Goal: Task Accomplishment & Management: Manage account settings

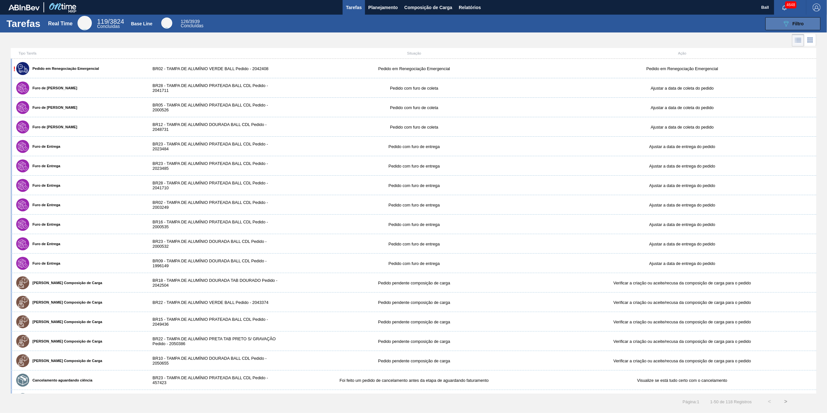
click at [788, 20] on icon "089F7B8B-B2A5-4AFE-B5C0-19BA573D28AC" at bounding box center [786, 24] width 8 height 8
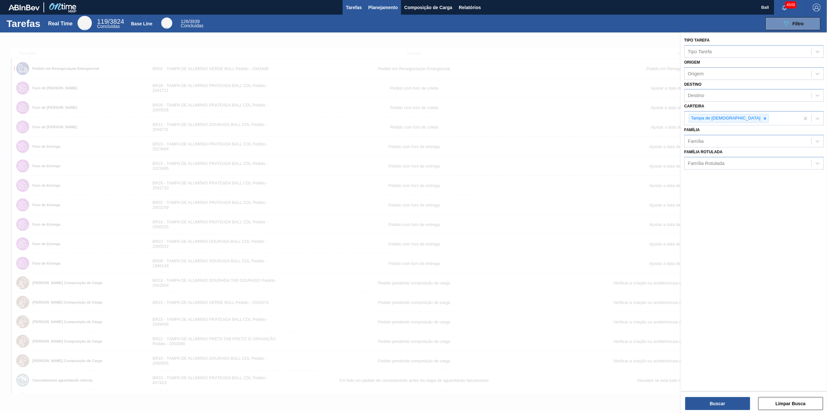
click at [392, 7] on span "Planejamento" at bounding box center [383, 8] width 30 height 8
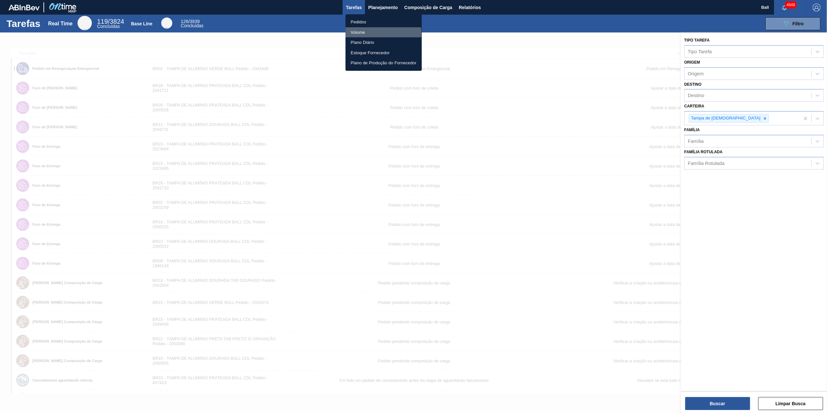
click at [373, 32] on li "Volume" at bounding box center [384, 32] width 76 height 10
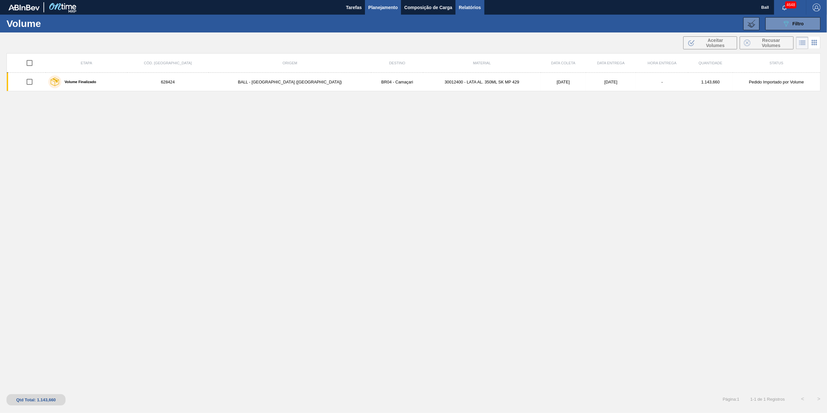
click at [474, 5] on span "Relatórios" at bounding box center [470, 8] width 22 height 8
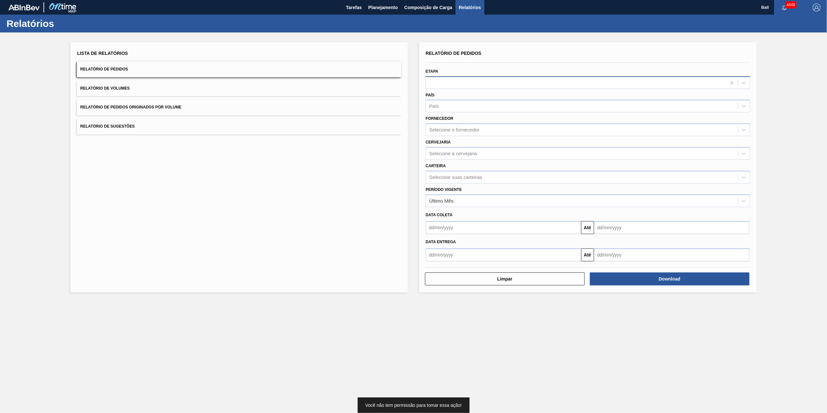
click at [474, 87] on div at bounding box center [588, 82] width 324 height 13
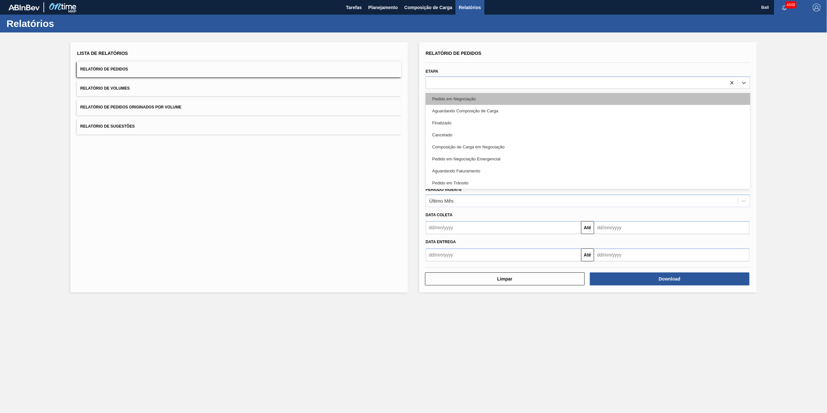
click at [475, 95] on div "Pedido em Negociação" at bounding box center [588, 99] width 324 height 12
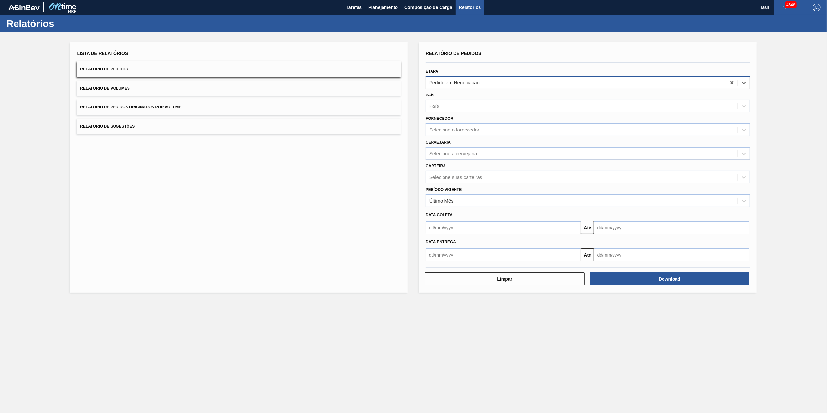
click at [491, 85] on div "Pedido em Negociação" at bounding box center [576, 82] width 300 height 9
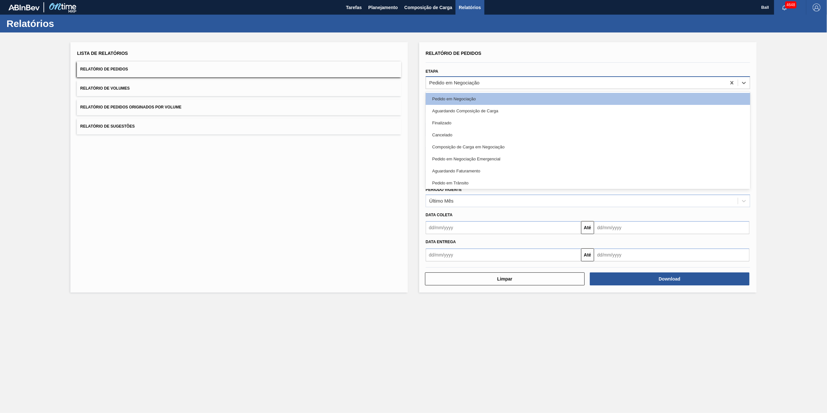
click at [486, 79] on div "Pedido em Negociação" at bounding box center [576, 82] width 300 height 9
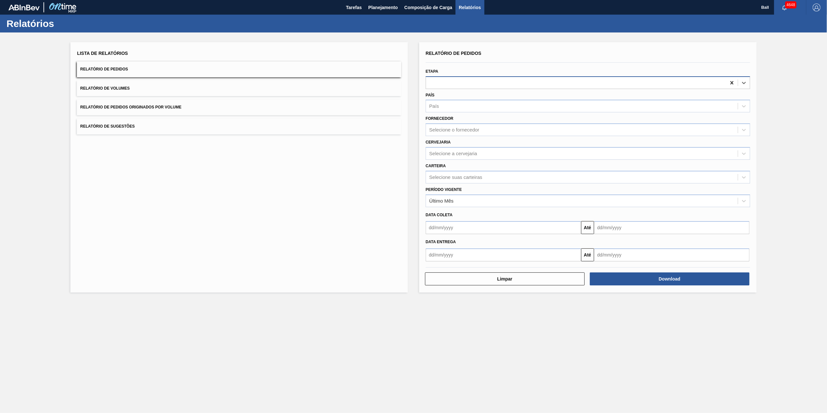
click at [733, 82] on icon at bounding box center [732, 82] width 6 height 6
click at [472, 174] on div "Selecione suas carteiras" at bounding box center [455, 177] width 53 height 6
type input "tampa"
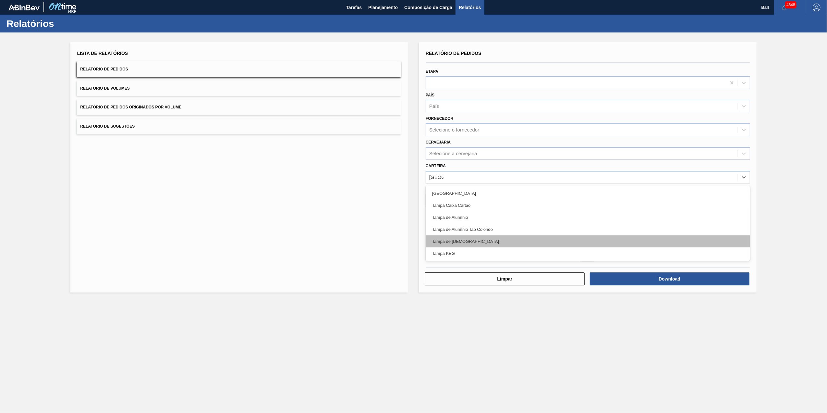
click at [470, 243] on div "Tampa de Lata" at bounding box center [588, 241] width 324 height 12
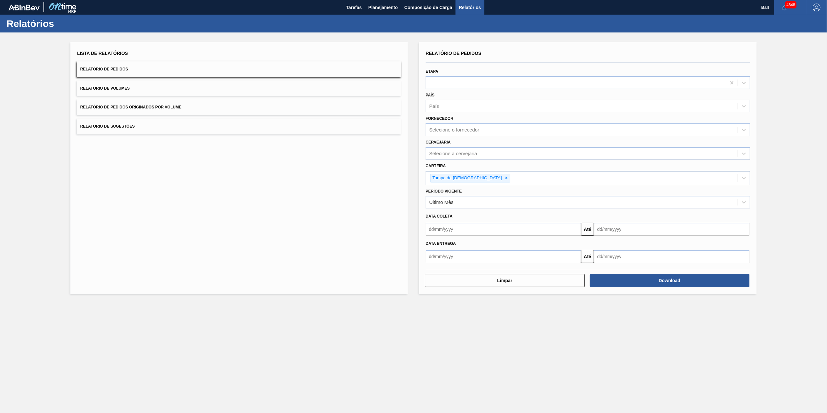
click at [493, 160] on div "Carteira Tampa de Lata" at bounding box center [588, 172] width 330 height 25
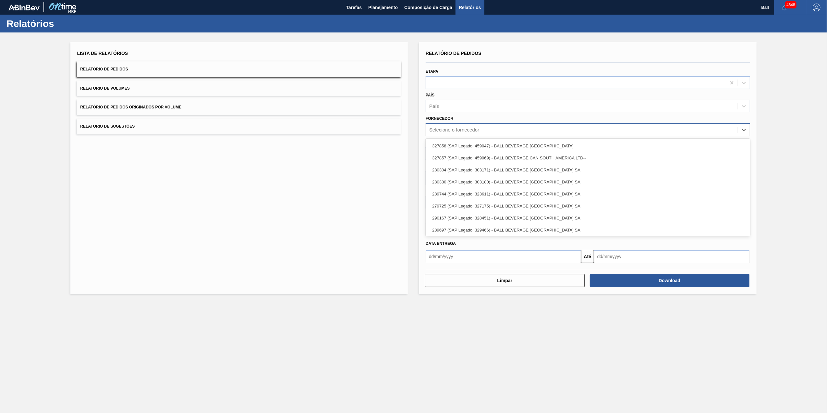
click at [484, 131] on div "Selecione o fornecedor" at bounding box center [582, 129] width 312 height 9
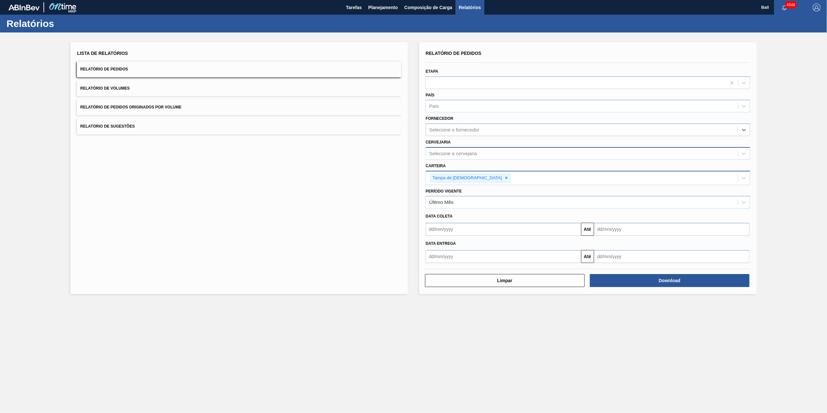
click at [500, 158] on div "Selecione a cervejaria" at bounding box center [588, 153] width 324 height 13
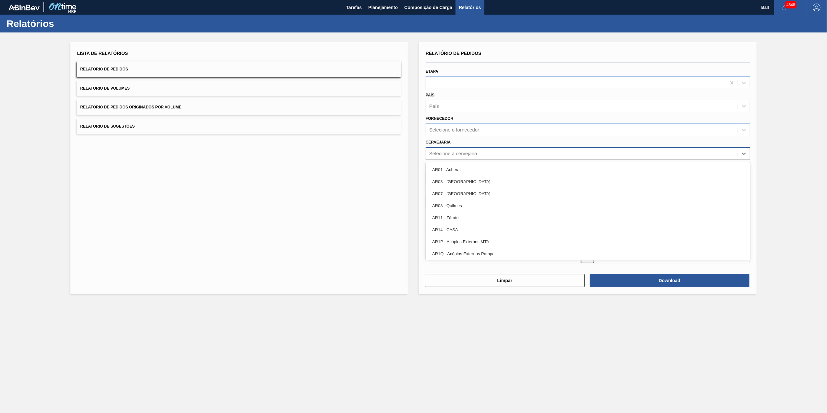
click at [505, 155] on div "Selecione a cervejaria" at bounding box center [582, 153] width 312 height 9
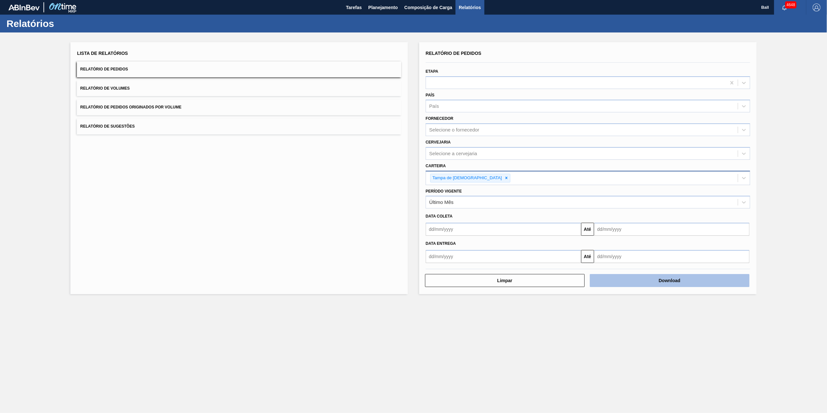
click at [632, 275] on button "Download" at bounding box center [670, 280] width 160 height 13
click at [565, 32] on div "Relatórios" at bounding box center [413, 24] width 827 height 18
click at [385, 6] on span "Planejamento" at bounding box center [383, 8] width 30 height 8
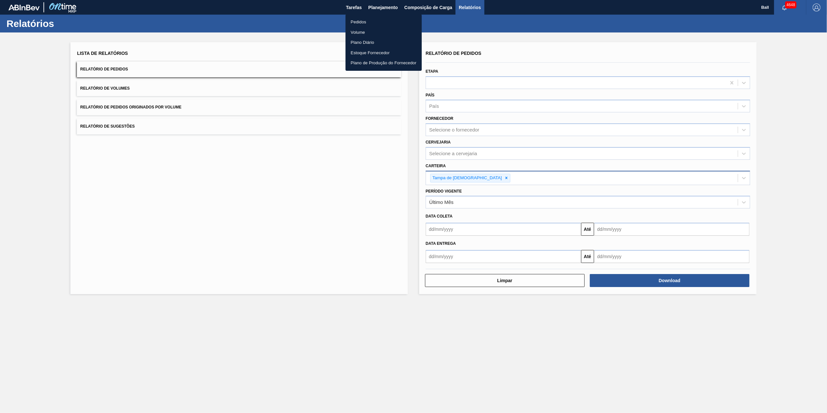
click at [356, 21] on li "Pedidos" at bounding box center [384, 22] width 76 height 10
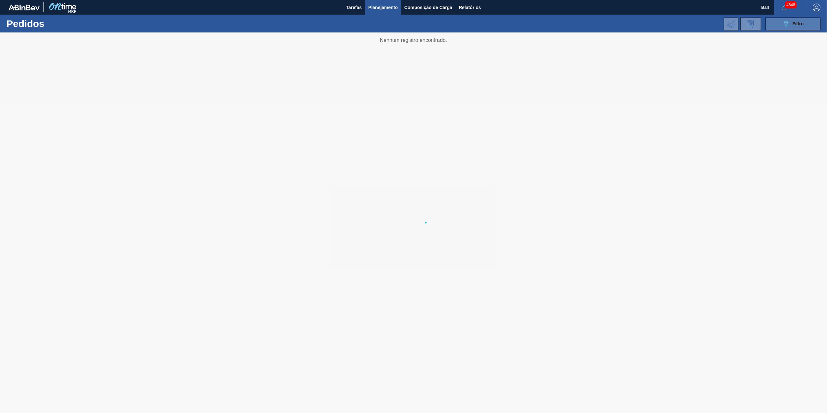
click at [814, 26] on button "089F7B8B-B2A5-4AFE-B5C0-19BA573D28AC Filtro" at bounding box center [792, 23] width 55 height 13
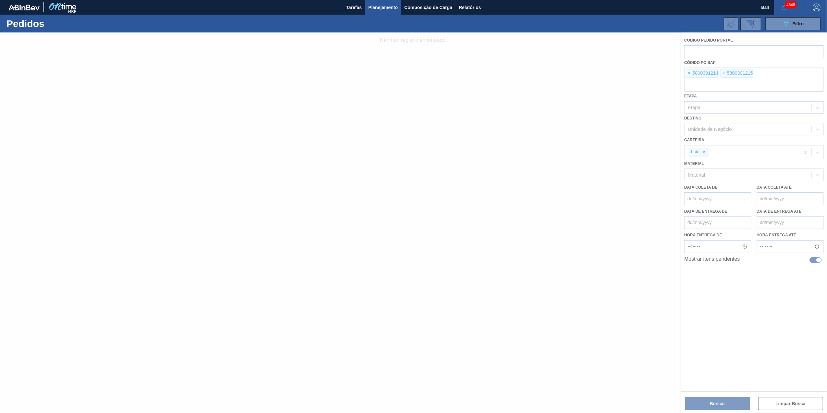
click at [762, 86] on div at bounding box center [413, 222] width 827 height 380
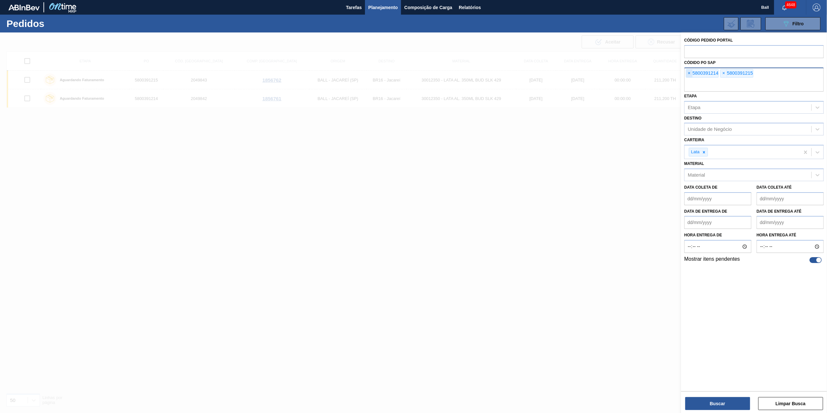
click at [689, 73] on span "×" at bounding box center [689, 73] width 6 height 8
click at [689, 79] on input "text" at bounding box center [754, 85] width 140 height 12
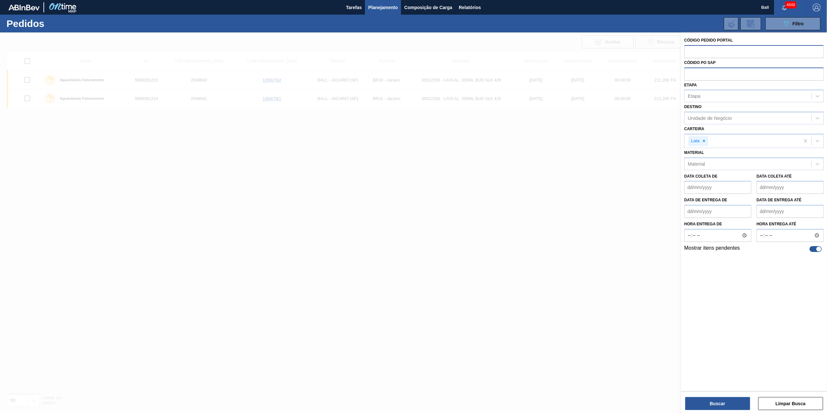
click at [723, 53] on input "text" at bounding box center [754, 51] width 140 height 12
paste input "2042504"
click at [705, 142] on icon at bounding box center [704, 141] width 5 height 5
type input "2042504"
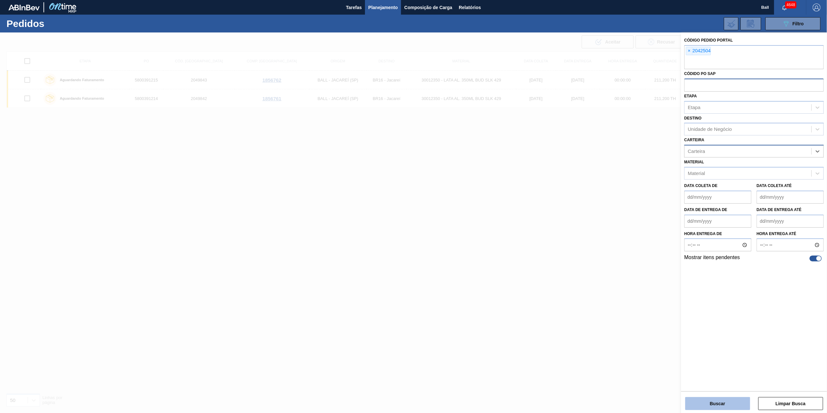
click at [736, 407] on button "Buscar" at bounding box center [717, 403] width 65 height 13
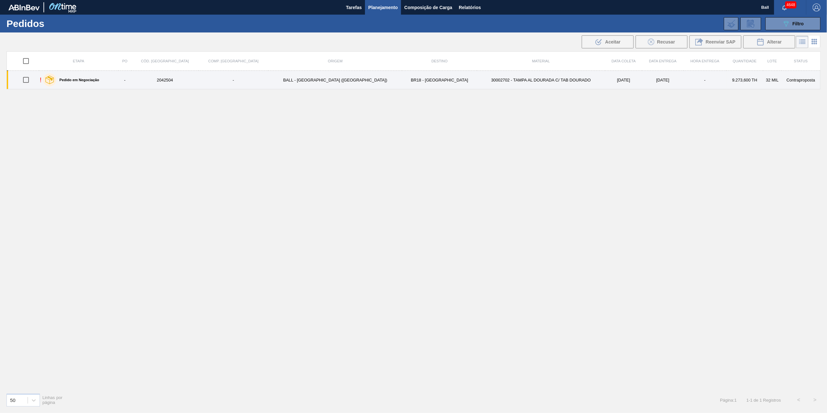
click at [69, 77] on div "Pedido em Negociação" at bounding box center [71, 80] width 59 height 16
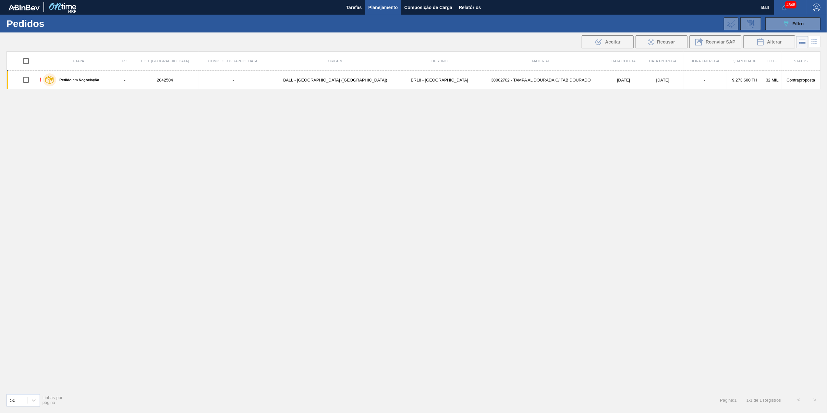
click at [722, 133] on div "Etapa PO Cód. Pedido Comp. Carga Origem Destino Material Data coleta Data Entre…" at bounding box center [413, 219] width 814 height 336
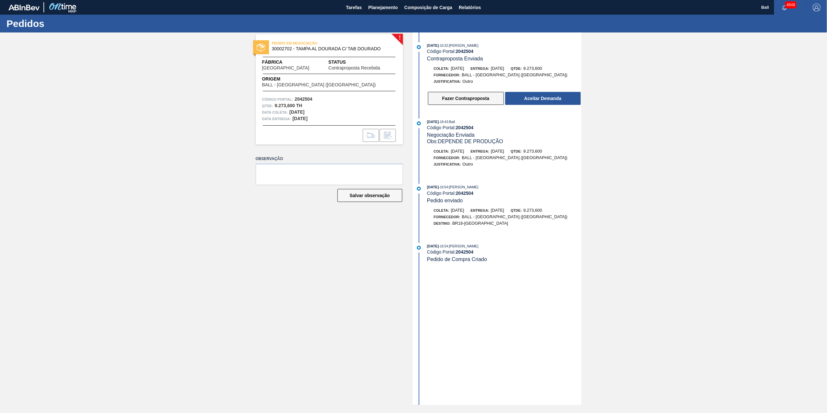
click at [483, 103] on button "Fazer Contraproposta" at bounding box center [466, 98] width 76 height 13
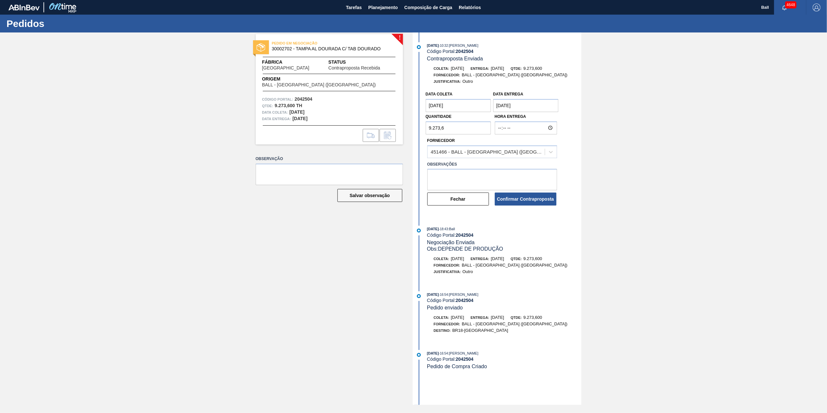
click at [484, 108] on coleta "[DATE]" at bounding box center [459, 105] width 66 height 13
click at [454, 164] on div "14" at bounding box center [454, 163] width 9 height 9
type coleta "[DATE]"
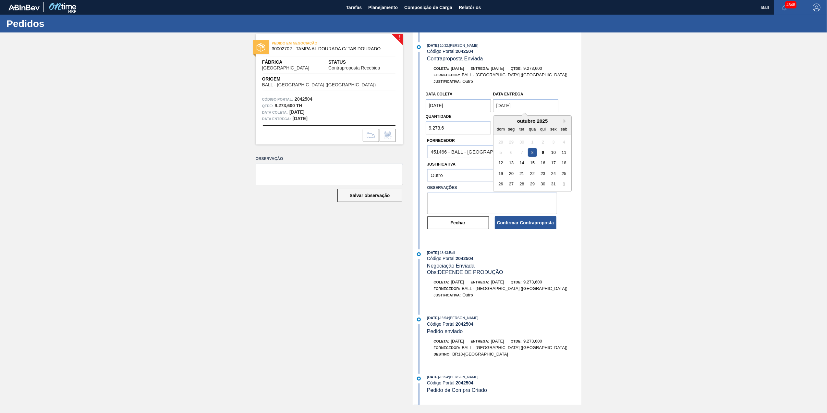
click at [541, 111] on Entrega "[DATE]" at bounding box center [526, 105] width 66 height 13
click at [522, 164] on div "14" at bounding box center [521, 163] width 9 height 9
type Entrega "[DATE]"
click at [610, 184] on div "! PEDIDO EM NEGOCIAÇÃO 30002702 - TAMPA AL DOURADA C/ TAB DOURADO Fábrica Perna…" at bounding box center [413, 218] width 827 height 372
click at [503, 207] on textarea at bounding box center [492, 202] width 130 height 21
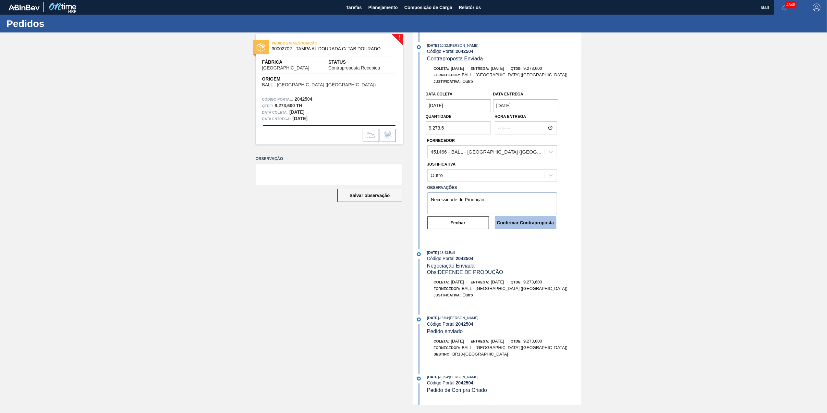
type textarea "Necessidade de Produção"
click at [518, 221] on button "Confirmar Contraproposta" at bounding box center [526, 222] width 62 height 13
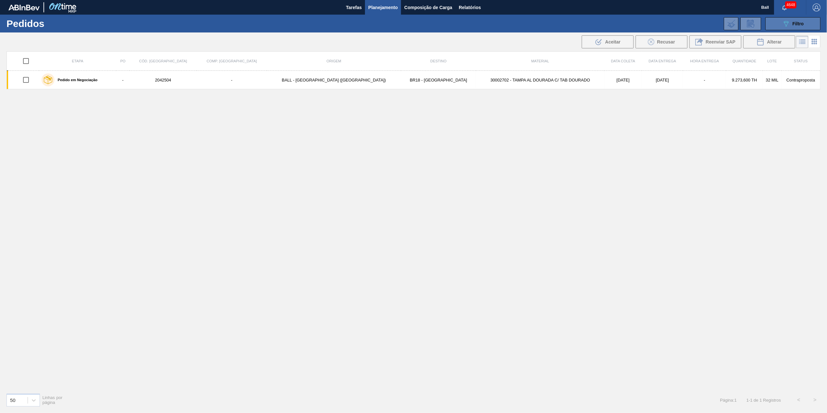
click at [791, 24] on div "089F7B8B-B2A5-4AFE-B5C0-19BA573D28AC Filtro" at bounding box center [793, 24] width 22 height 8
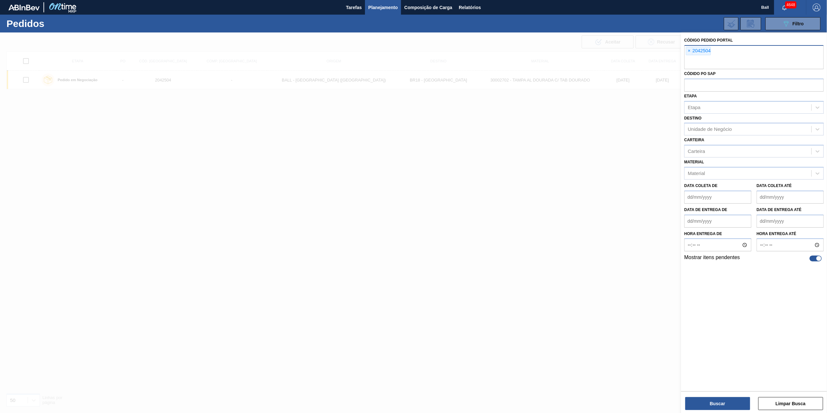
click at [715, 54] on div "× 2042504" at bounding box center [754, 57] width 140 height 24
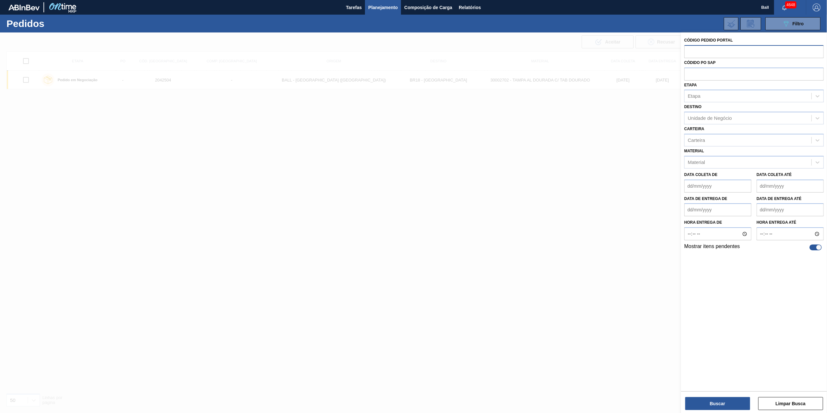
paste input "2050655"
type input "2050655"
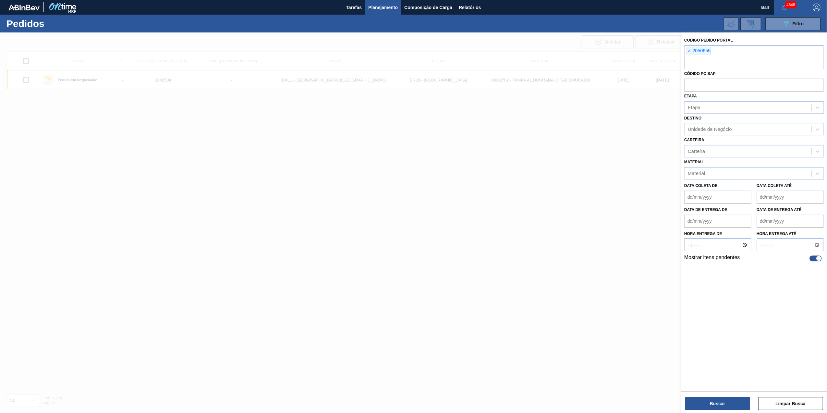
click at [818, 259] on div at bounding box center [819, 259] width 6 height 6
checkbox input "false"
click at [737, 401] on button "Buscar" at bounding box center [717, 403] width 65 height 13
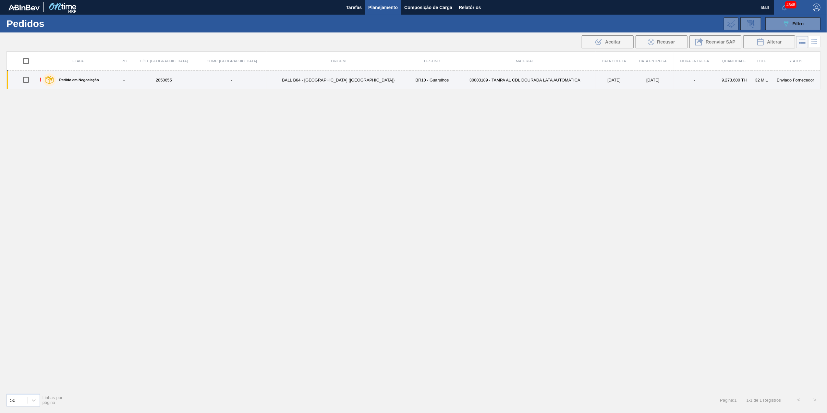
click at [483, 77] on td "30003189 - TAMPA AL CDL DOURADA LATA AUTOMATICA" at bounding box center [524, 80] width 141 height 18
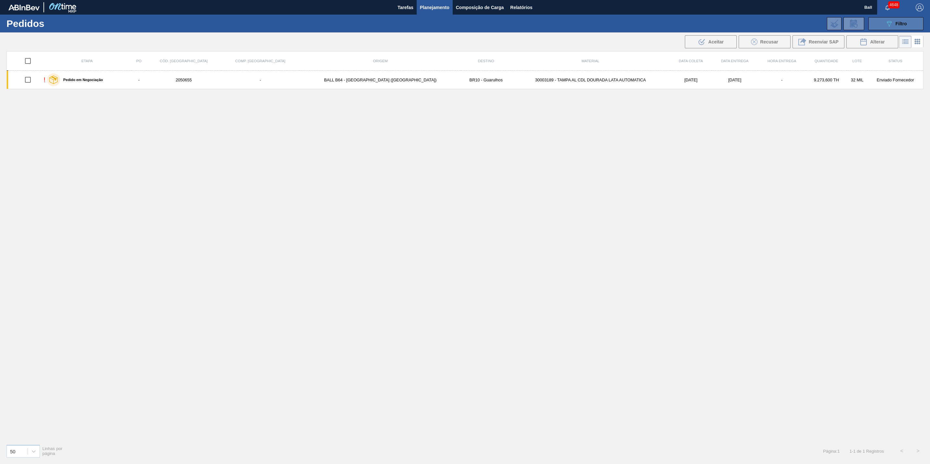
click at [827, 23] on span "Filtro" at bounding box center [901, 23] width 11 height 5
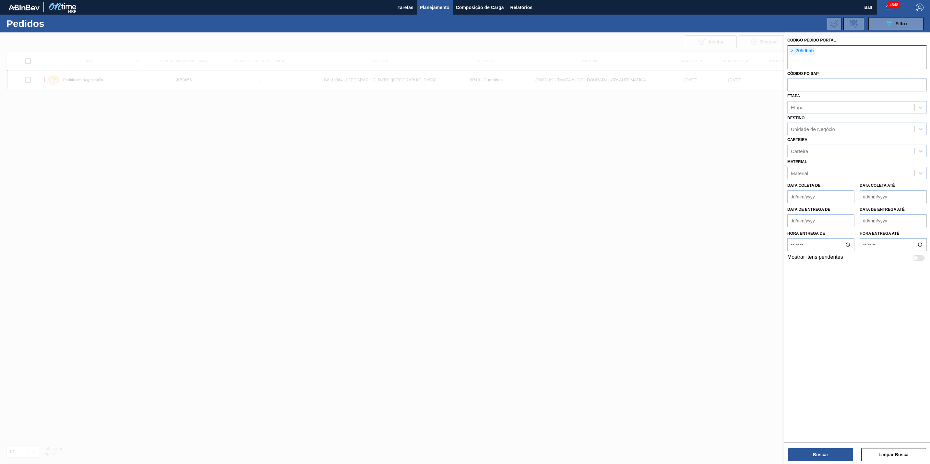
click at [827, 57] on input "text" at bounding box center [858, 63] width 140 height 12
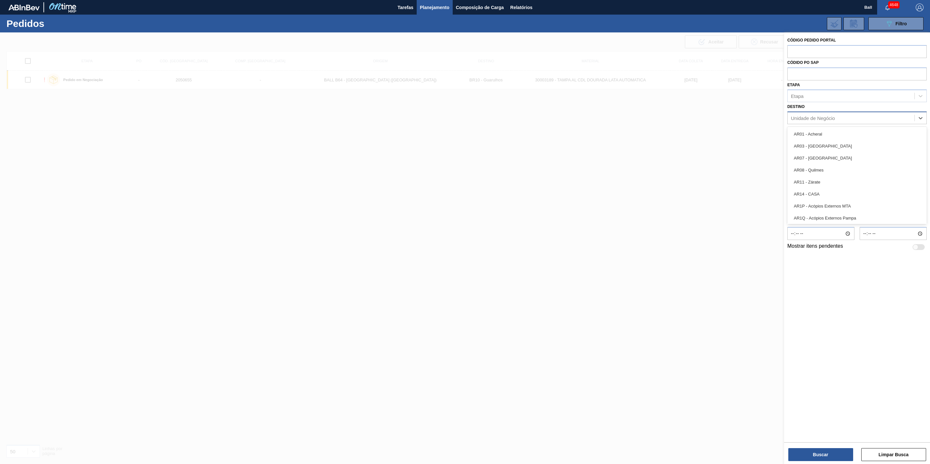
click at [827, 121] on div "Unidade de Negócio" at bounding box center [851, 118] width 127 height 9
click at [827, 116] on div "Unidade de Negócio" at bounding box center [813, 118] width 44 height 6
click at [827, 100] on div "Etapa" at bounding box center [851, 95] width 127 height 9
click at [827, 95] on div "Etapa" at bounding box center [851, 95] width 127 height 9
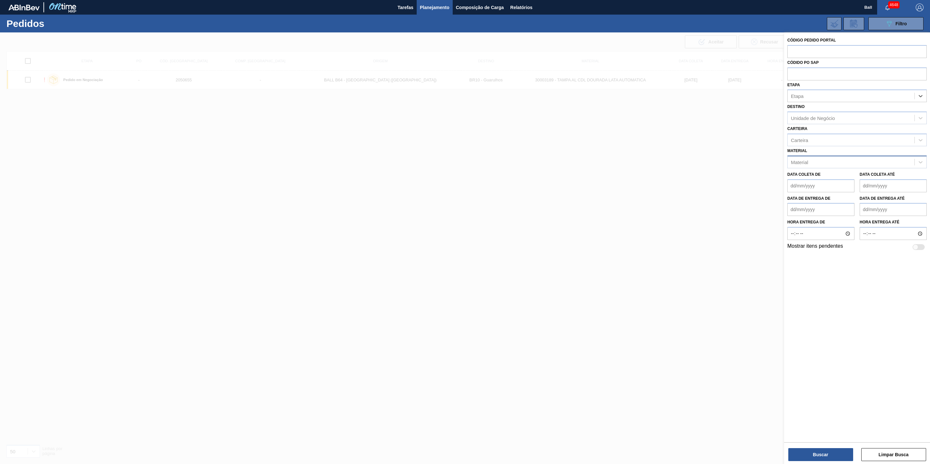
click at [826, 157] on div "Material" at bounding box center [858, 162] width 140 height 13
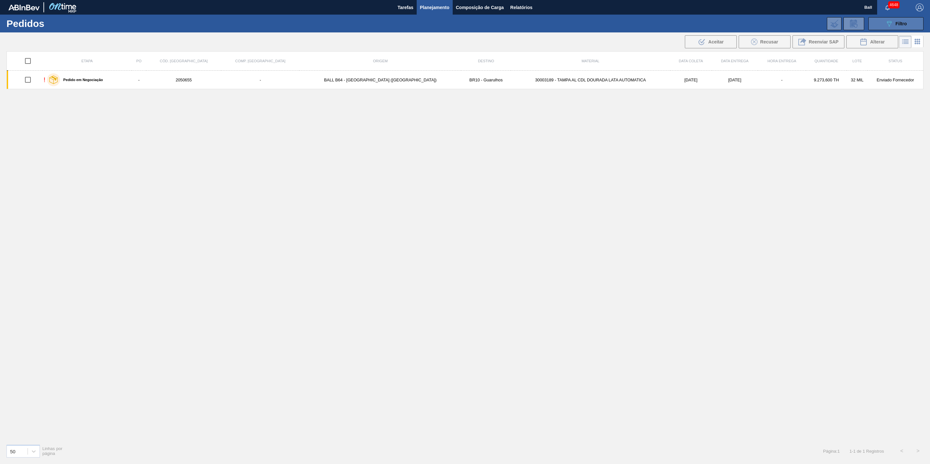
click at [827, 23] on button "089F7B8B-B2A5-4AFE-B5C0-19BA573D28AC Filtro" at bounding box center [896, 23] width 55 height 13
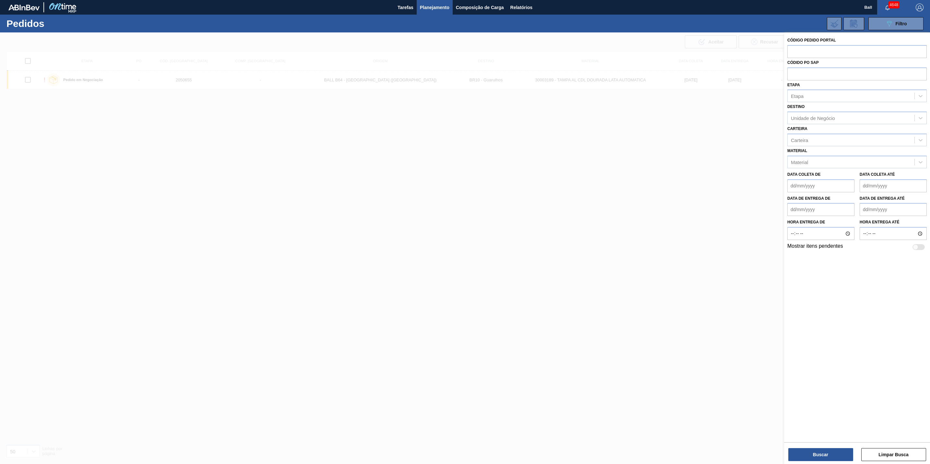
click at [716, 121] on div at bounding box center [465, 264] width 930 height 464
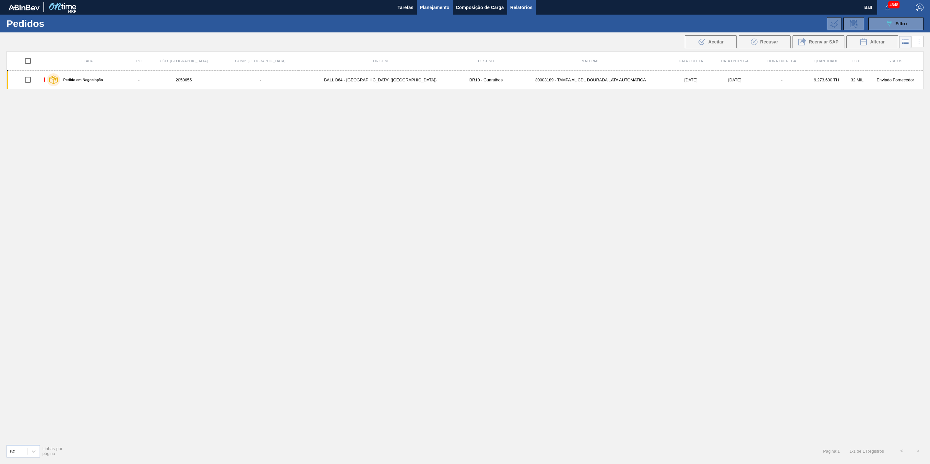
click at [532, 8] on span "Relatórios" at bounding box center [522, 8] width 22 height 8
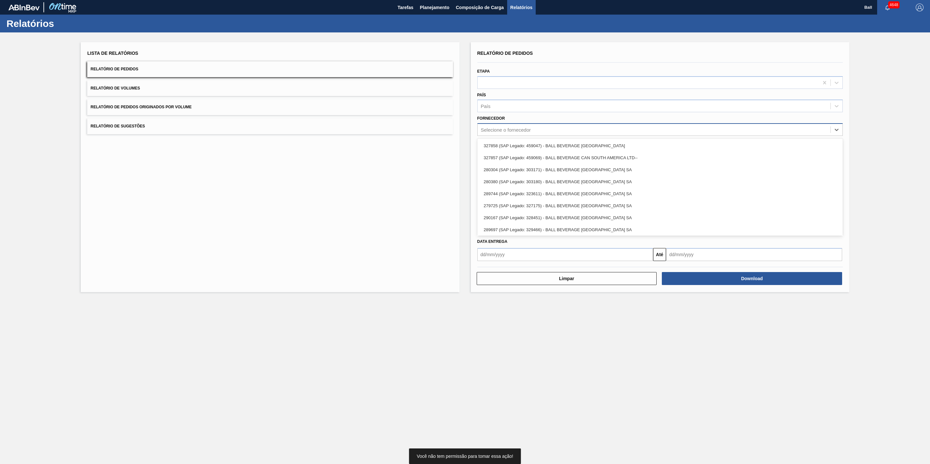
click at [525, 125] on div "Selecione o fornecedor" at bounding box center [654, 129] width 353 height 9
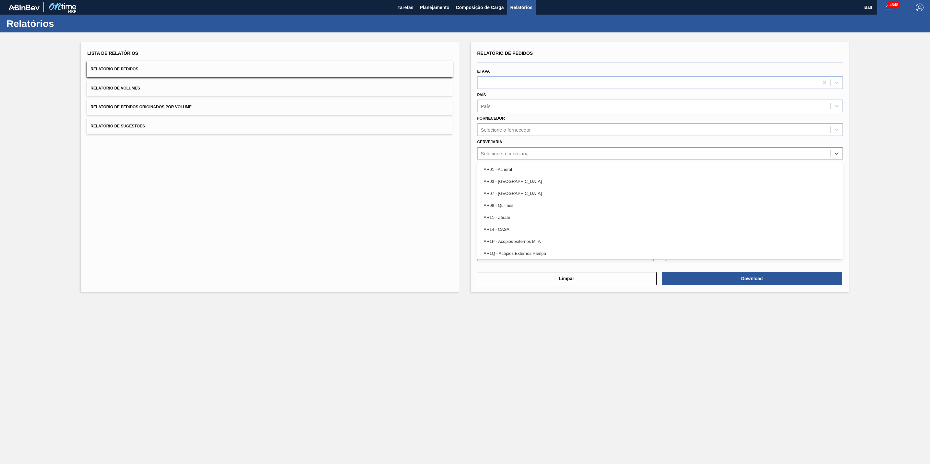
click at [522, 151] on div "Selecione a cervejaria" at bounding box center [505, 154] width 48 height 6
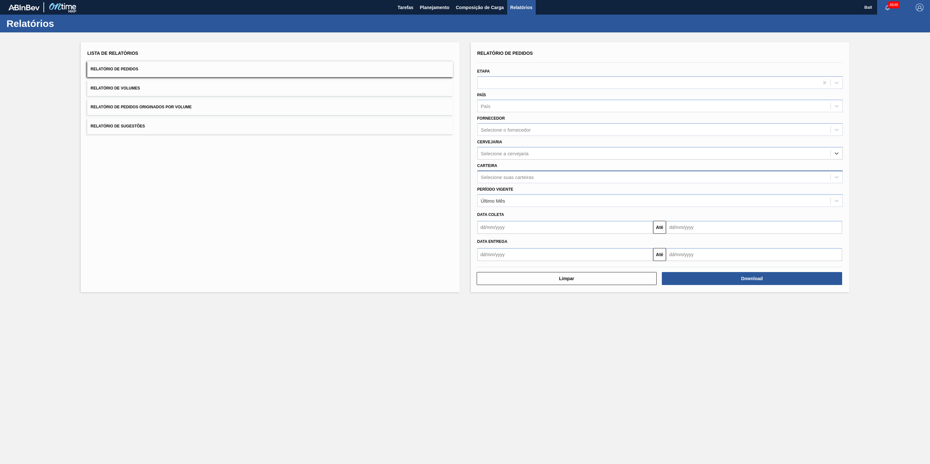
click at [501, 181] on div "Selecione suas carteiras" at bounding box center [654, 176] width 353 height 9
type input "lata"
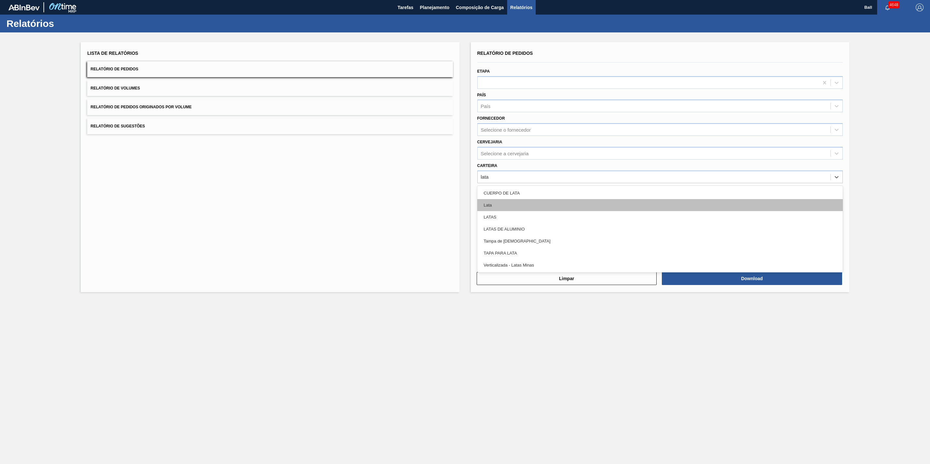
click at [503, 200] on div "Lata" at bounding box center [661, 205] width 366 height 12
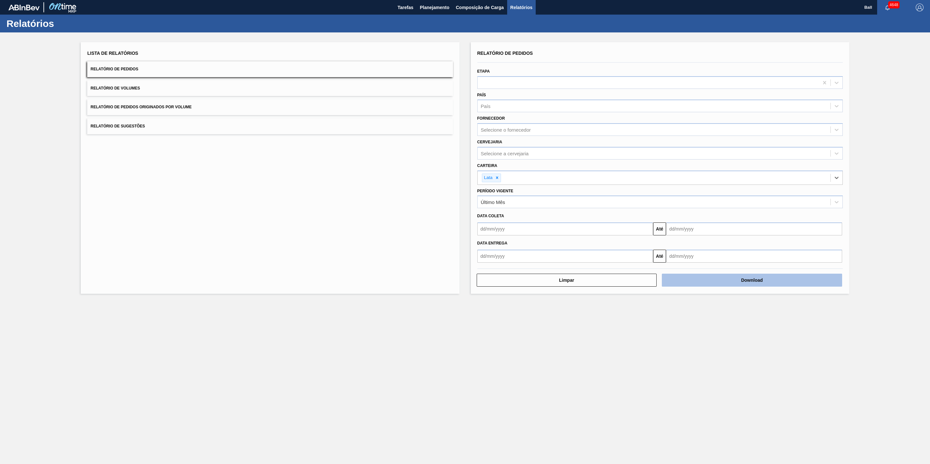
click at [734, 279] on button "Download" at bounding box center [752, 280] width 180 height 13
click at [147, 90] on button "Relatório de Volumes" at bounding box center [270, 88] width 366 height 16
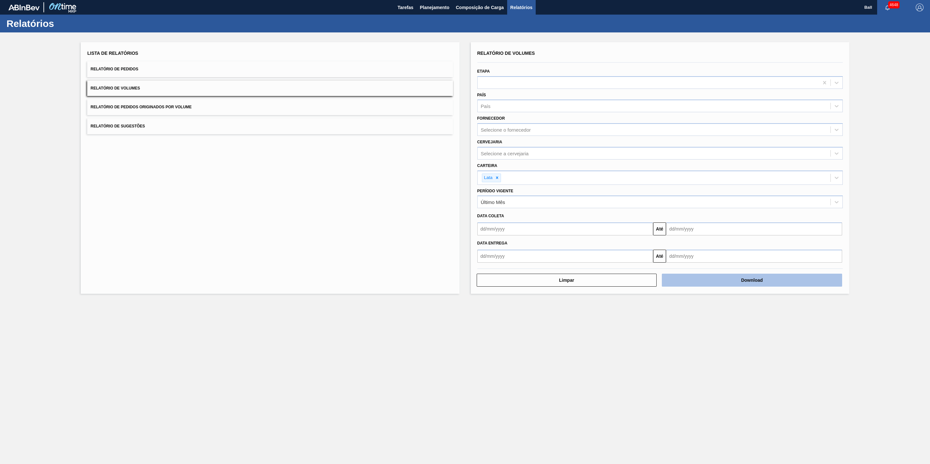
click at [736, 281] on button "Download" at bounding box center [752, 280] width 180 height 13
click at [424, 5] on span "Planejamento" at bounding box center [435, 8] width 30 height 8
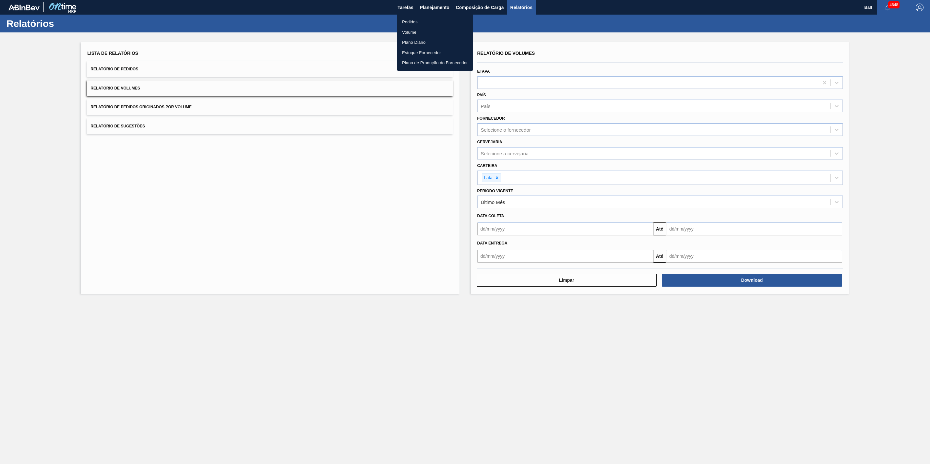
click at [419, 23] on li "Pedidos" at bounding box center [435, 22] width 76 height 10
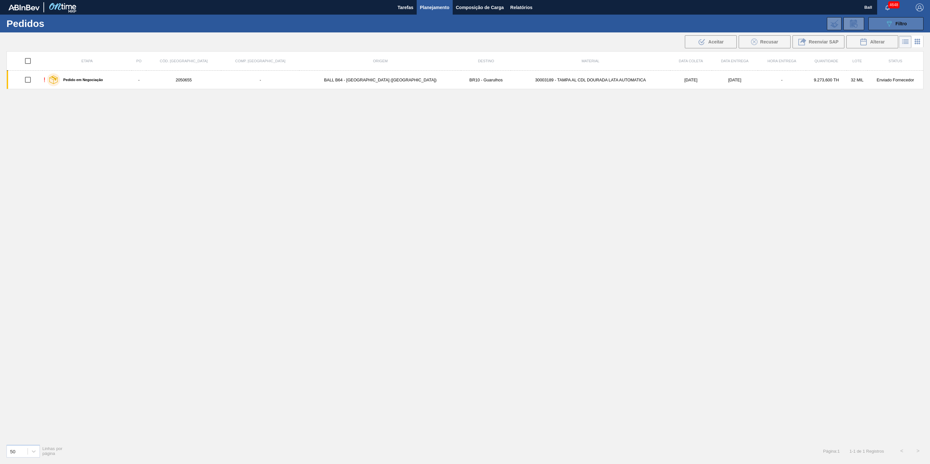
click at [827, 28] on button "089F7B8B-B2A5-4AFE-B5C0-19BA573D28AC Filtro" at bounding box center [896, 23] width 55 height 13
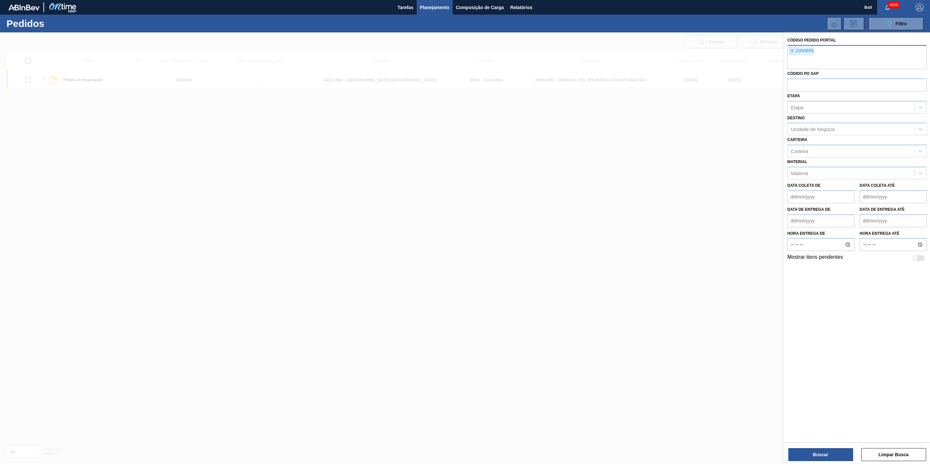
click at [790, 49] on span "×" at bounding box center [793, 51] width 6 height 8
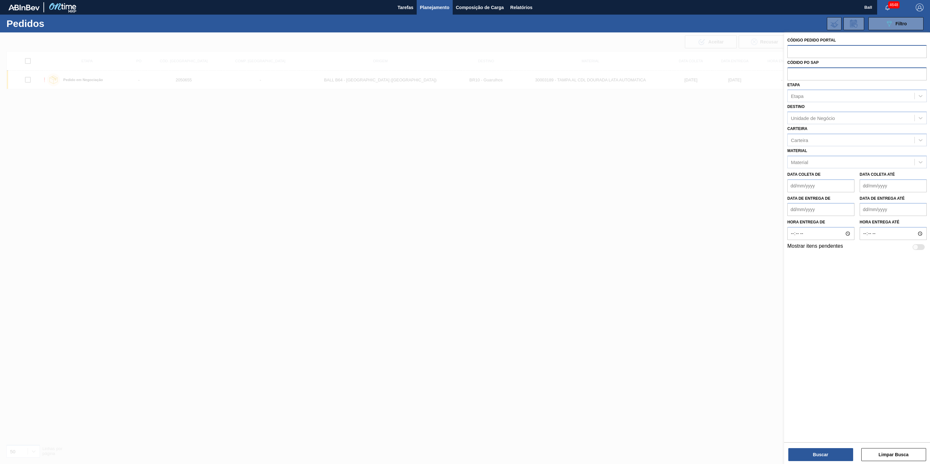
click at [827, 69] on input "text" at bounding box center [858, 73] width 140 height 12
paste input "5800389087"
type input "5800389087"
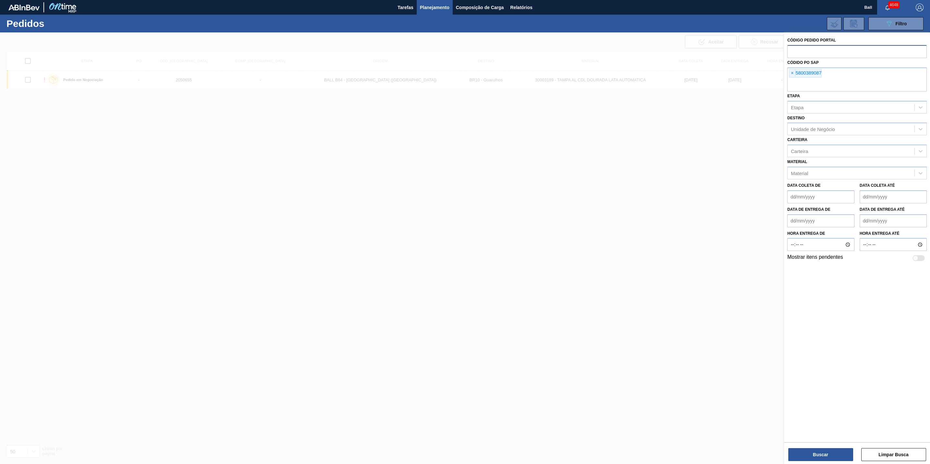
drag, startPoint x: 894, startPoint y: 79, endPoint x: 871, endPoint y: 100, distance: 31.0
click at [827, 79] on div "× 5800389087" at bounding box center [858, 79] width 140 height 24
paste input "5800389086"
type input "5800389086"
click at [827, 89] on input "text" at bounding box center [858, 85] width 140 height 12
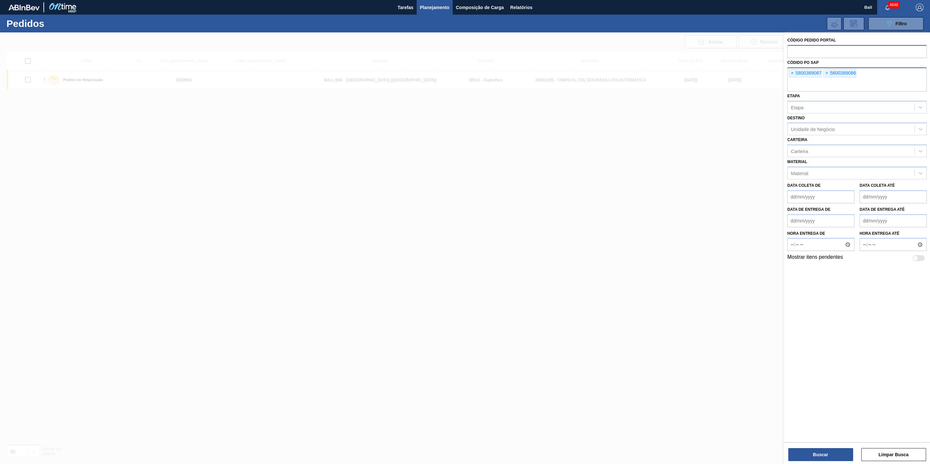
paste input "5800388306"
type input "5800388306"
click at [827, 412] on button "Buscar" at bounding box center [821, 454] width 65 height 13
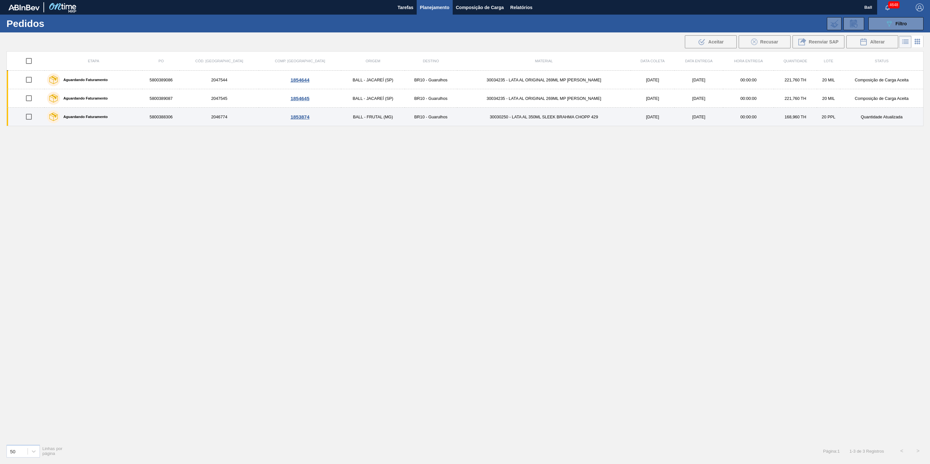
click at [532, 122] on td "30030250 - LATA AL 350ML SLEEK BRAHMA CHOPP 429" at bounding box center [544, 117] width 174 height 18
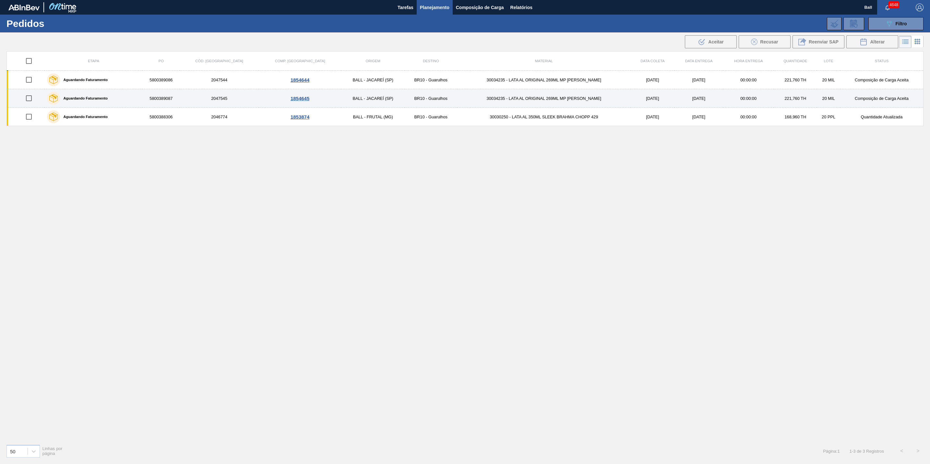
click at [546, 101] on td "30034235 - LATA AL ORIGINAL 269ML MP [PERSON_NAME]" at bounding box center [544, 98] width 174 height 18
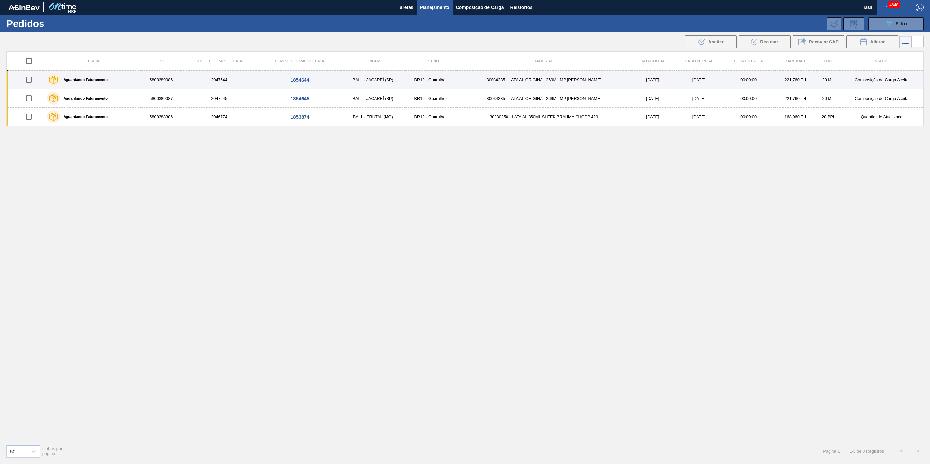
click at [553, 80] on td "30034235 - LATA AL ORIGINAL 269ML MP [PERSON_NAME]" at bounding box center [544, 80] width 174 height 18
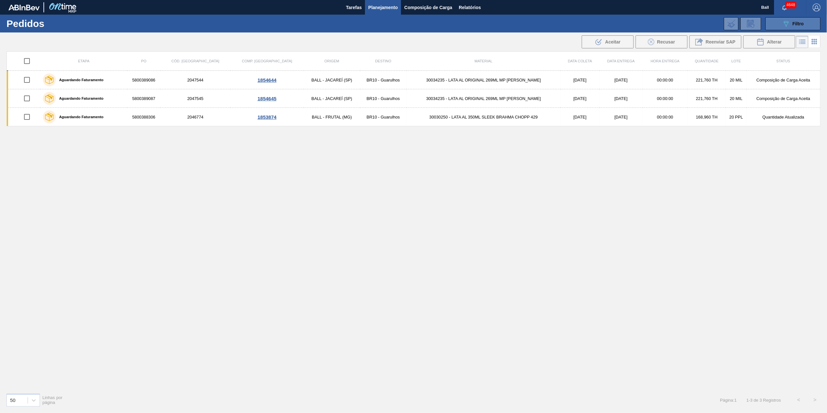
click at [796, 26] on span "Filtro" at bounding box center [798, 23] width 11 height 5
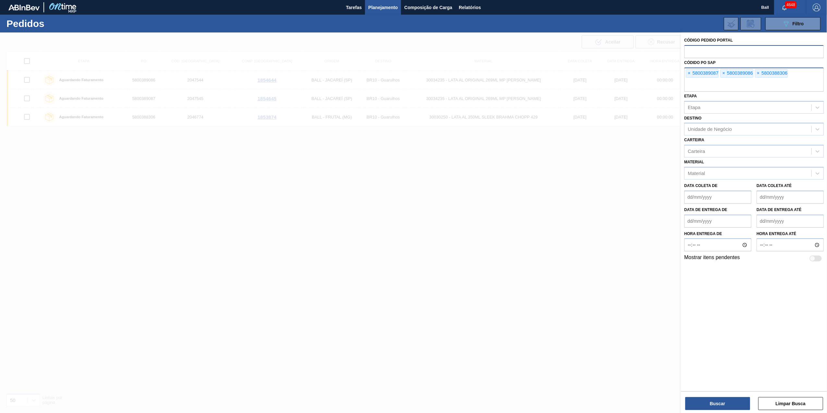
click at [742, 88] on input "text" at bounding box center [754, 85] width 140 height 12
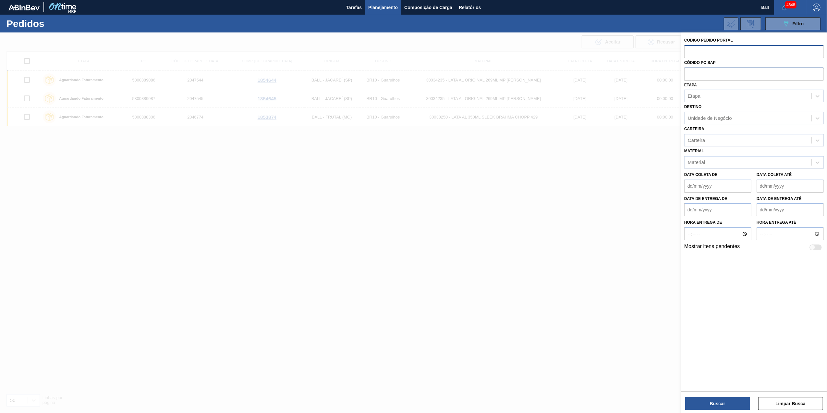
paste input "5800389087"
type input "5800389087"
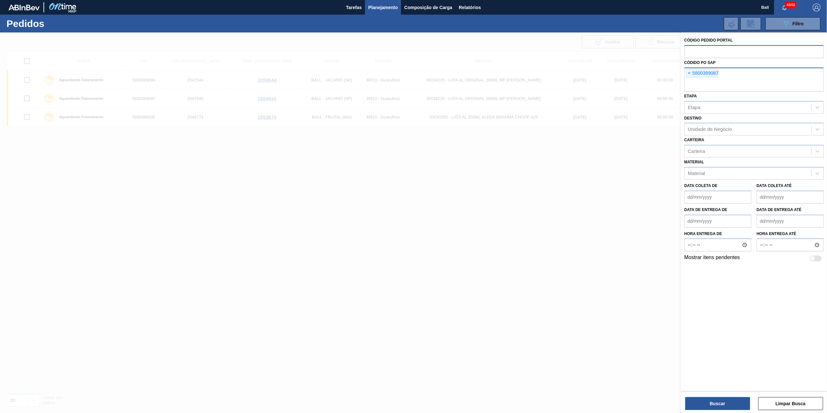
click at [760, 76] on div "× 5800389087" at bounding box center [754, 79] width 140 height 24
paste input "5800389086"
type input "5800389086"
click at [726, 402] on button "Buscar" at bounding box center [717, 403] width 65 height 13
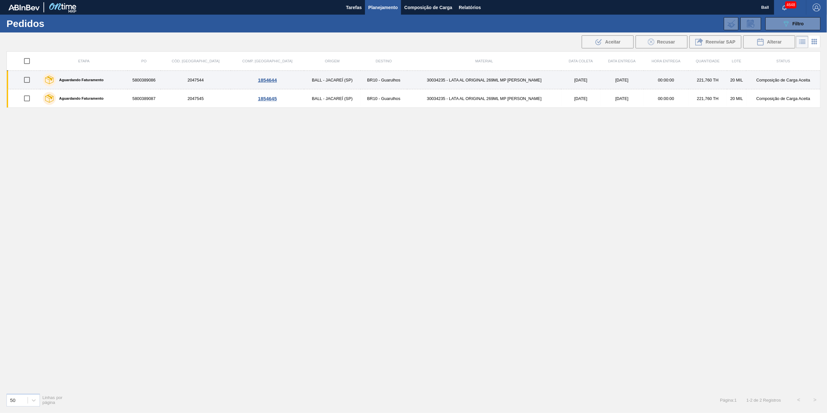
click at [117, 79] on div "Aguardando Faturamento" at bounding box center [83, 80] width 85 height 16
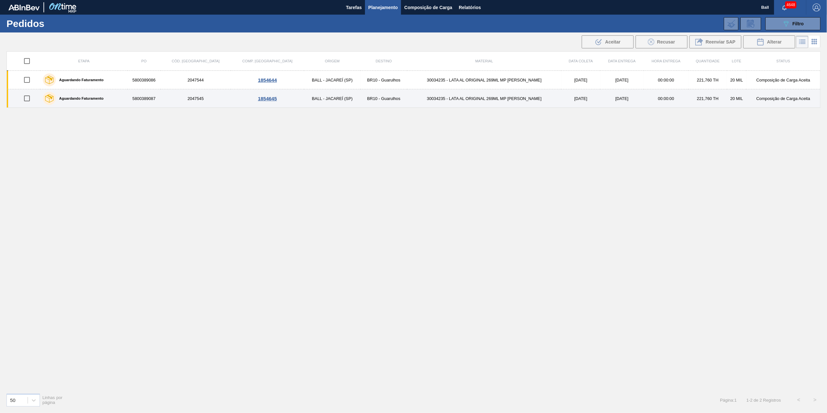
click at [122, 97] on div "Aguardando Faturamento" at bounding box center [83, 98] width 85 height 16
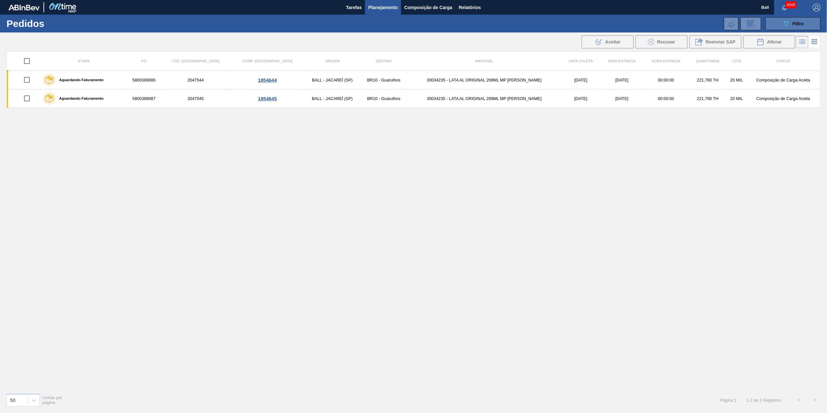
click at [797, 25] on span "Filtro" at bounding box center [798, 23] width 11 height 5
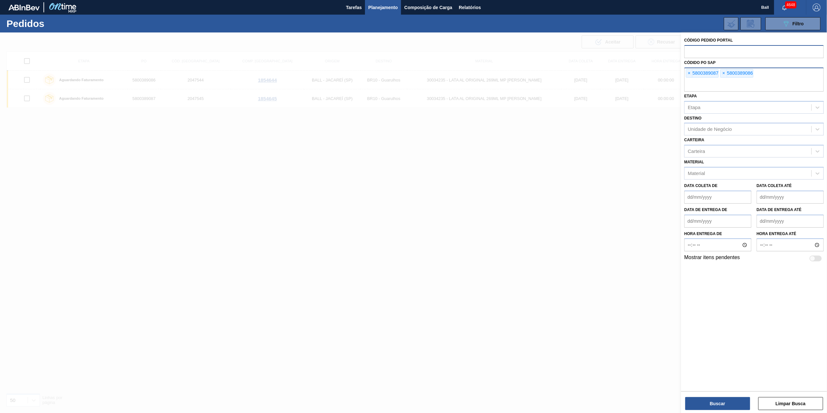
drag, startPoint x: 736, startPoint y: 89, endPoint x: 730, endPoint y: 87, distance: 6.7
click at [730, 87] on input "text" at bounding box center [754, 85] width 140 height 12
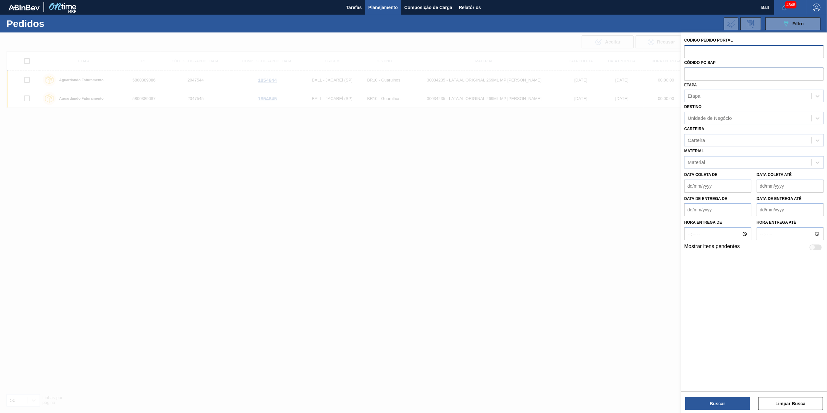
paste input "5800388306"
type input "5800388306"
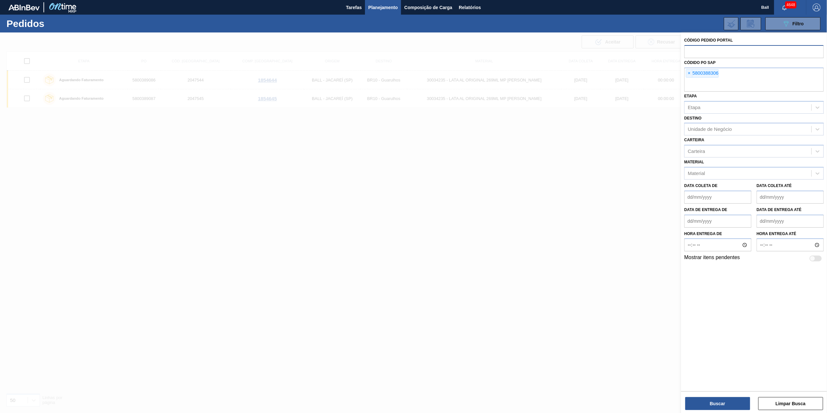
paste input "5800388721"
type input "5800388721"
paste input "5800388720"
type input "5800388720"
paste input "5800388719"
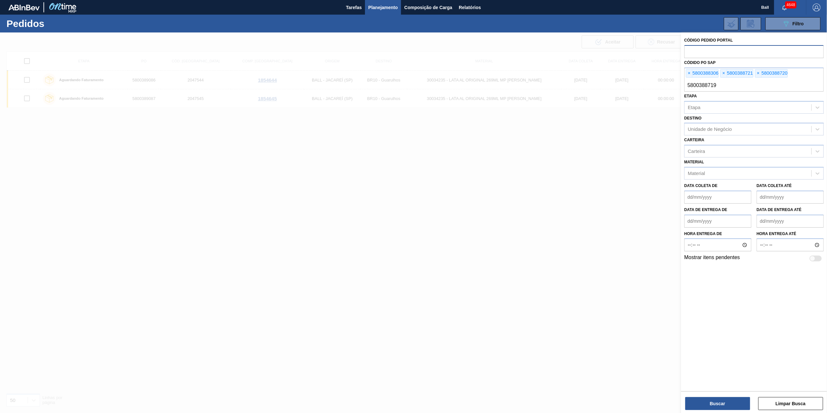
type input "5800388719"
paste input "5800388718"
type input "5800388718"
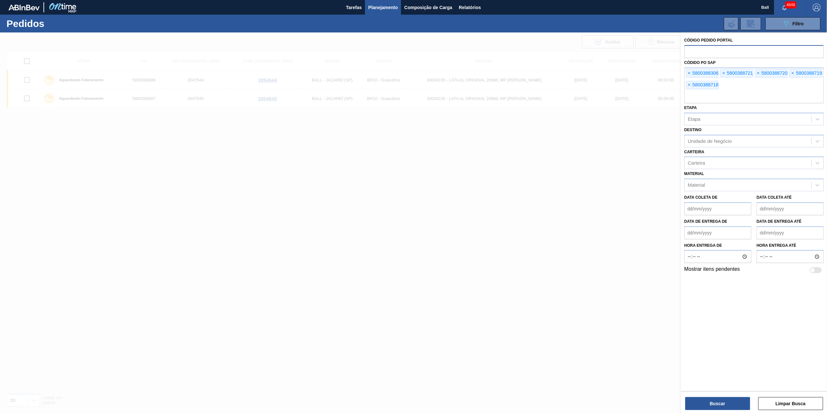
paste input "5800388717"
type input "5800388717"
paste input "5800388716"
type input "5800388716"
paste input "5800389093"
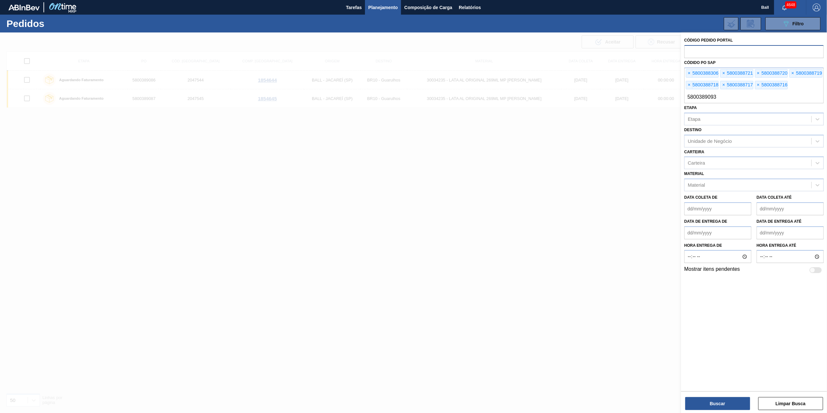
type input "5800389093"
paste input "5800389092"
type input "5800389092"
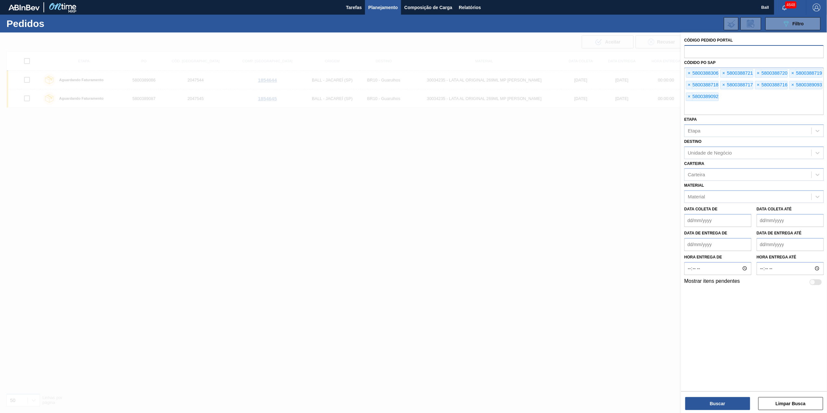
paste input "5800389091"
type input "5800389091"
paste input "5800388640"
type input "5800388640"
click at [718, 403] on button "Buscar" at bounding box center [717, 403] width 65 height 13
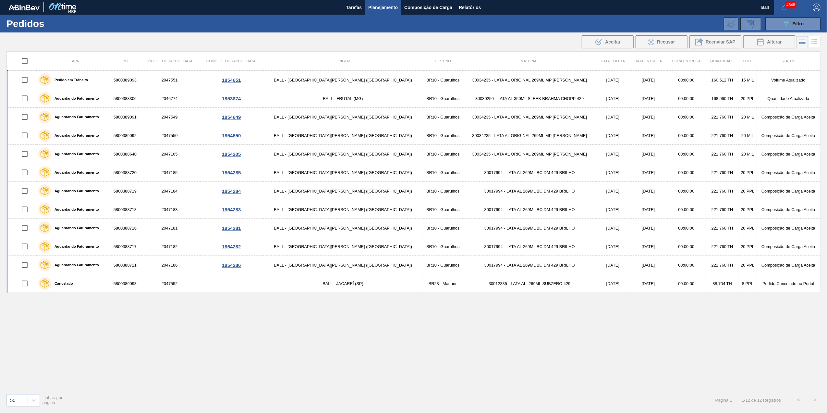
click at [450, 315] on div "Etapa PO Cód. Pedido Comp. Carga Origem Destino Material Data coleta Data Entre…" at bounding box center [413, 219] width 814 height 336
click at [806, 23] on button "089F7B8B-B2A5-4AFE-B5C0-19BA573D28AC Filtro" at bounding box center [792, 23] width 55 height 13
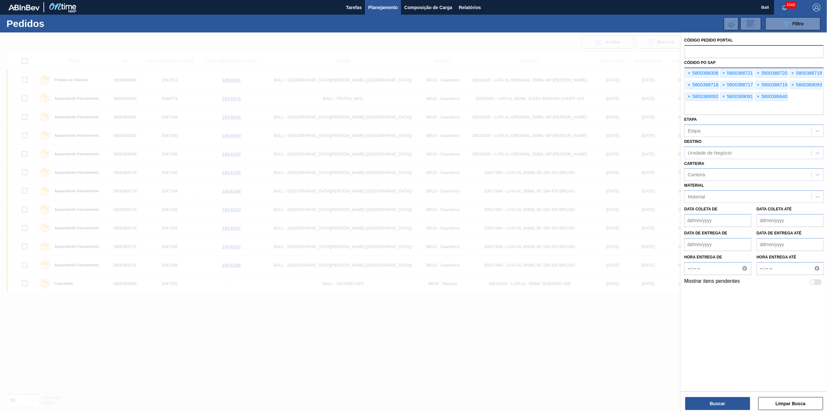
click at [801, 110] on input "text" at bounding box center [754, 109] width 140 height 12
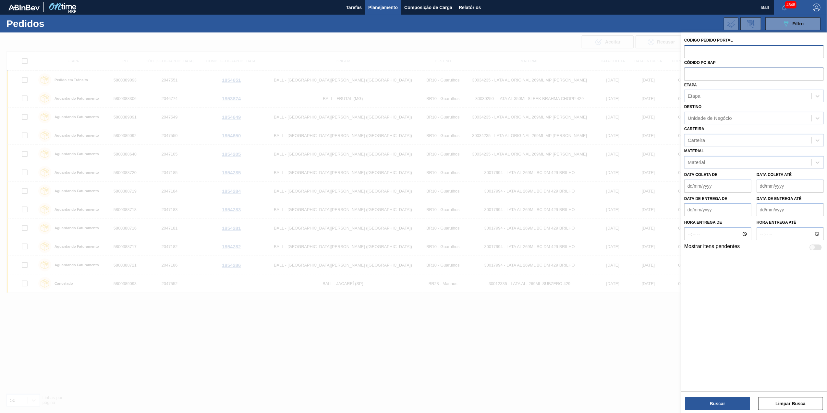
click at [716, 73] on input "text" at bounding box center [754, 73] width 140 height 12
paste input "5800388639"
type input "5800388639"
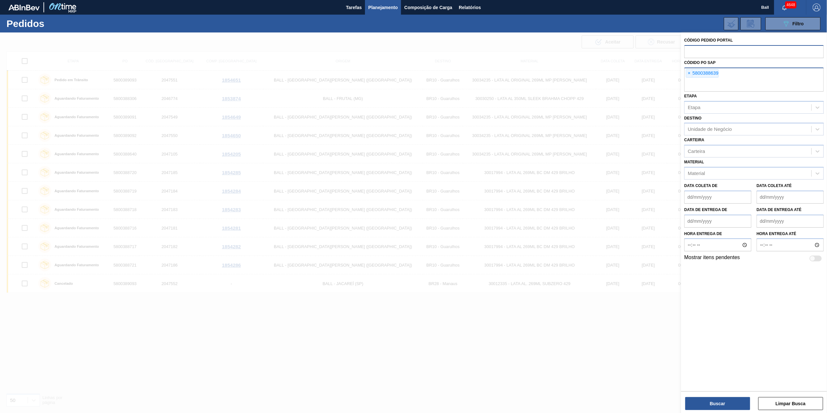
click at [762, 75] on div "× 5800388639" at bounding box center [754, 79] width 140 height 24
paste input "5800388638"
type input "5800388638"
paste input "5800388645"
type input "5800388645"
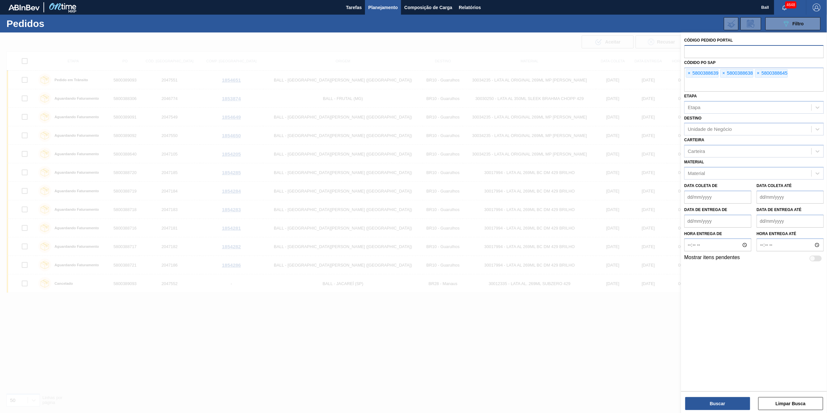
paste input "5800388644"
type input "5800388644"
paste input "5800388643"
type input "5800388643"
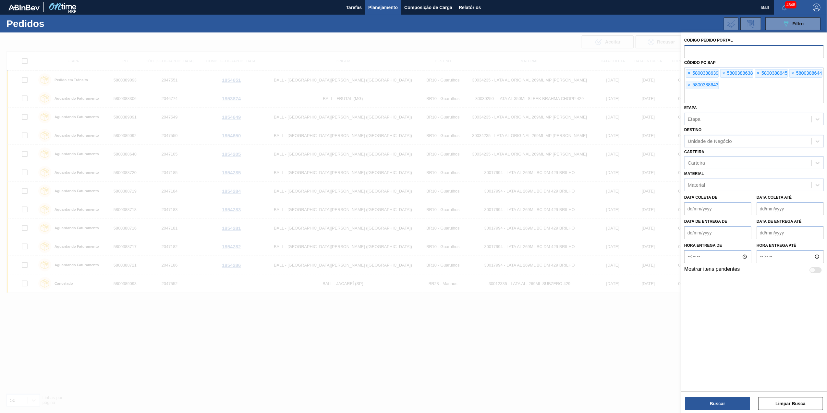
paste input "5800389746"
type input "5800389746"
paste input "5800388624"
type input "5800388624"
paste input "5800388622"
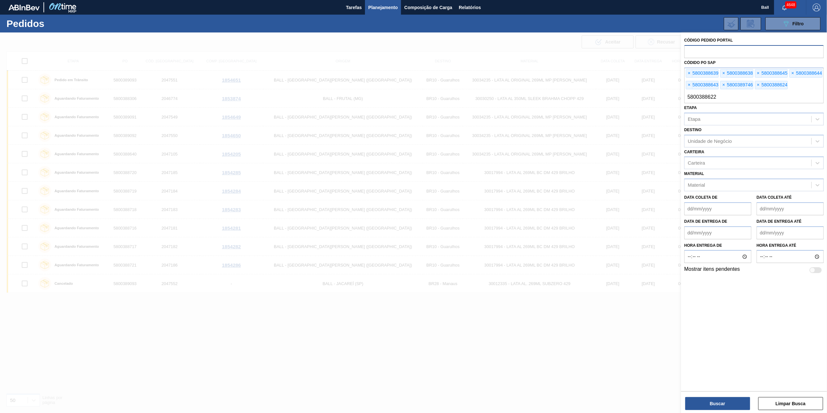
type input "5800388622"
paste input "5800388621"
type input "5800388621"
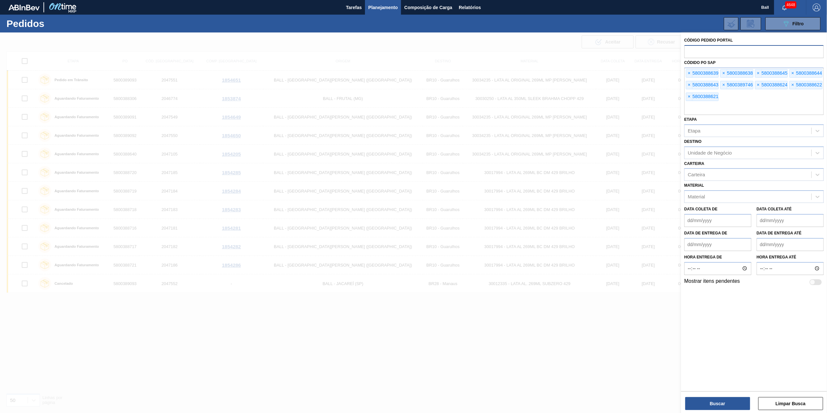
paste input "5800388620"
type input "5800388620"
paste input "5800388619"
type input "5800388619"
paste input "5800389683"
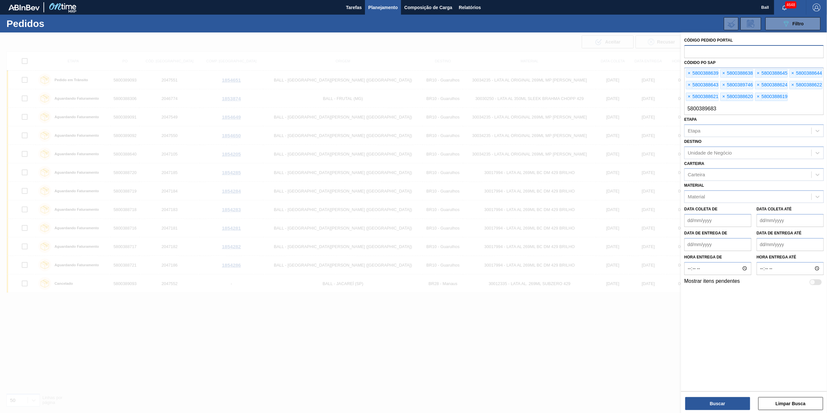
type input "5800389683"
paste input "5800388648"
type input "5800388648"
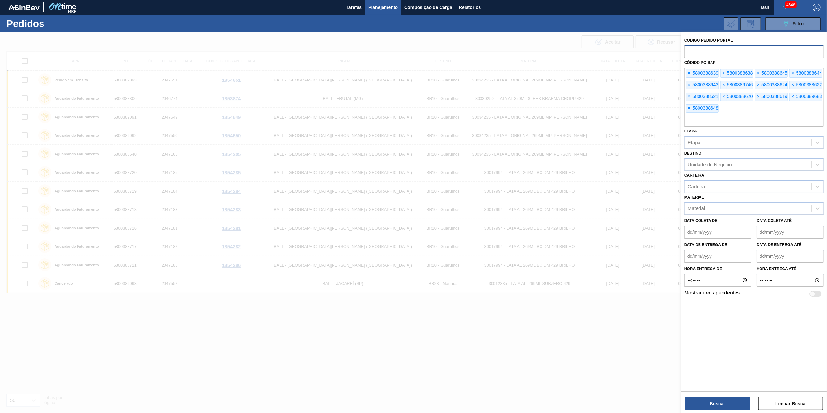
paste input "5800386610"
type input "5800386610"
paste input "5800388303"
type input "5800388303"
paste input "5800388304"
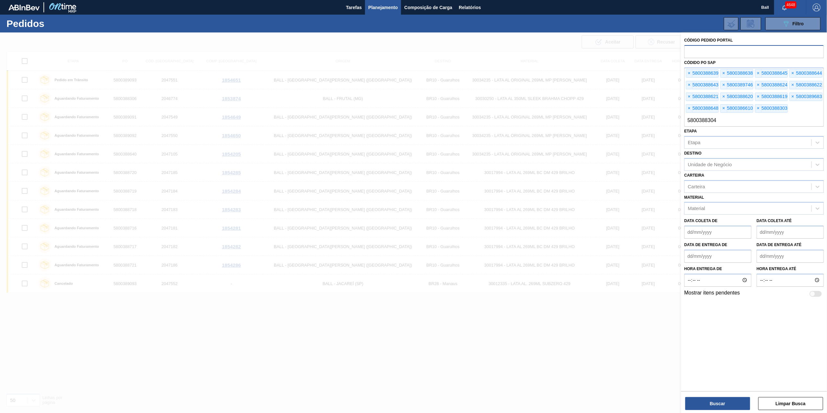
type input "5800388304"
paste input "5800389639"
type input "5800389639"
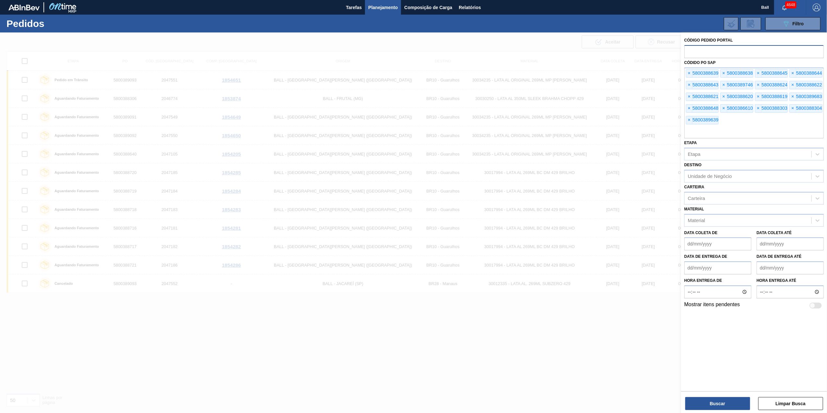
paste input "5800388905"
type input "5800388905"
paste input "5800388902"
type input "5800388902"
click at [737, 401] on button "Buscar" at bounding box center [717, 403] width 65 height 13
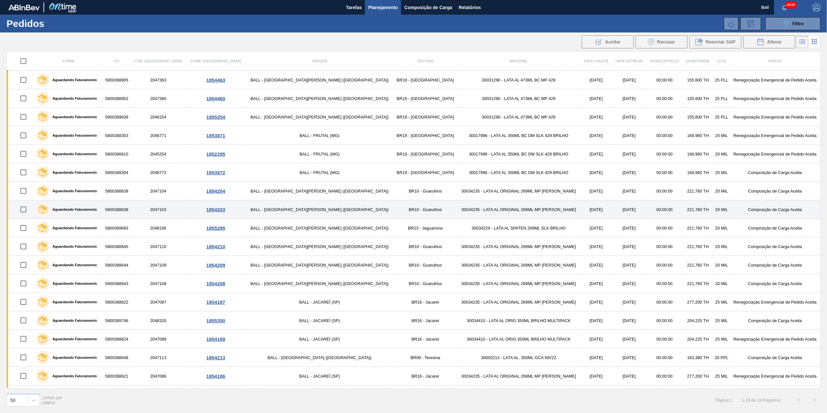
scroll to position [37, 0]
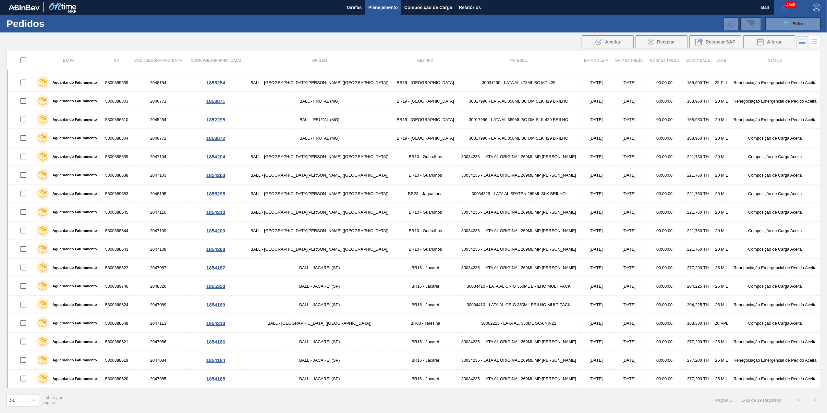
click at [392, 6] on span "Planejamento" at bounding box center [383, 8] width 30 height 8
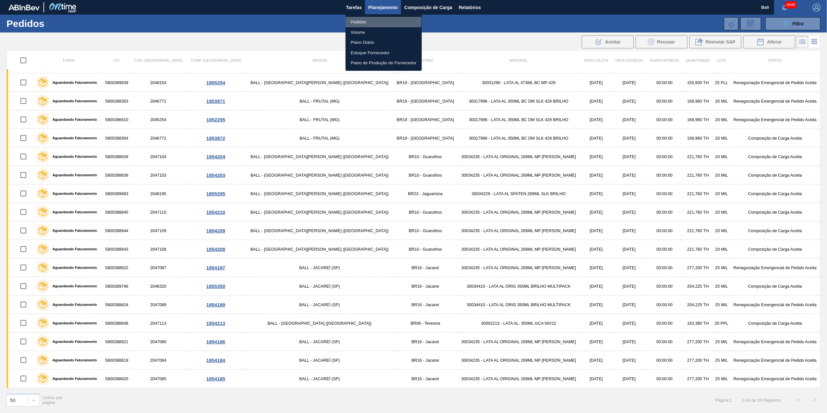
click at [358, 20] on li "Pedidos" at bounding box center [384, 22] width 76 height 10
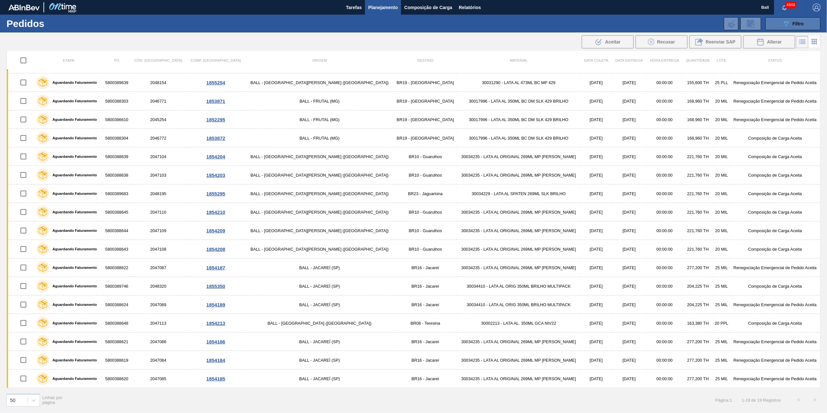
click at [798, 22] on span "Filtro" at bounding box center [798, 23] width 11 height 5
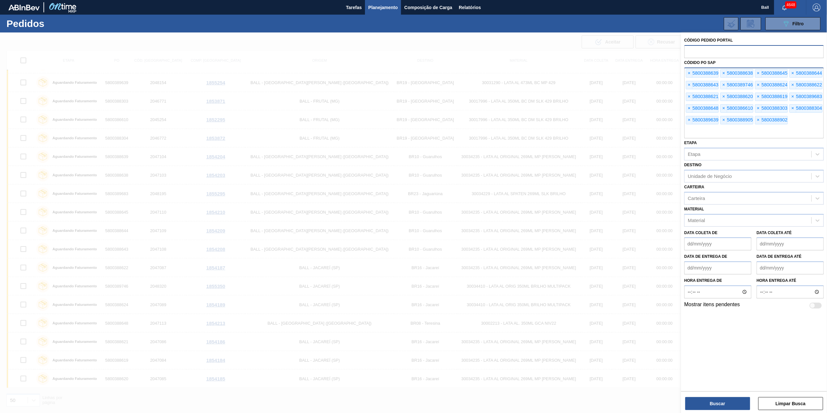
click at [790, 138] on input "text" at bounding box center [754, 132] width 140 height 12
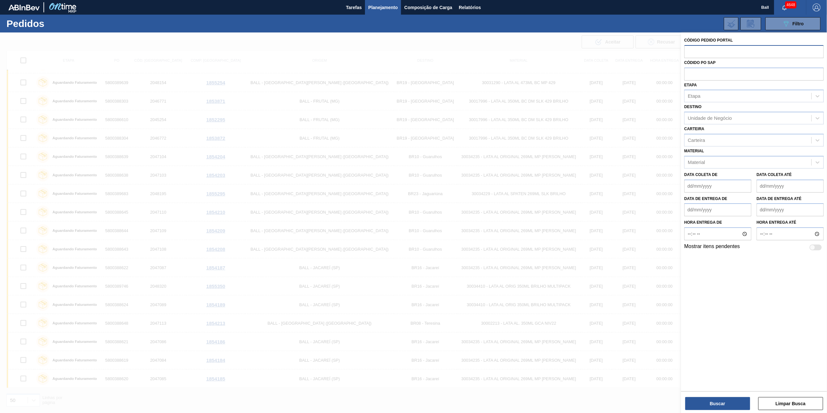
click at [782, 110] on div "Destino Unidade de Negócio" at bounding box center [754, 113] width 140 height 22
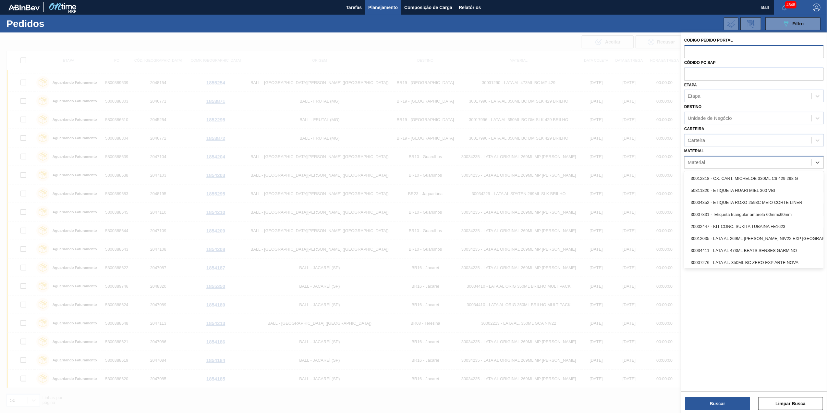
click at [727, 163] on div "Material" at bounding box center [748, 161] width 127 height 9
click at [731, 159] on div "Material" at bounding box center [748, 161] width 127 height 9
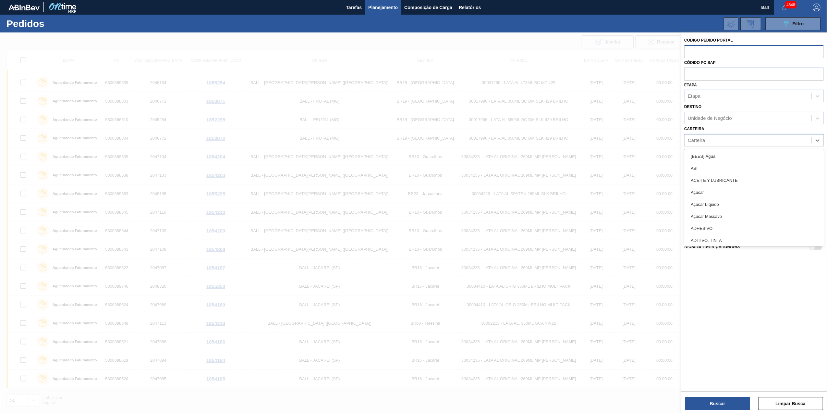
click at [735, 143] on div "Carteira" at bounding box center [748, 139] width 127 height 9
type input "lata"
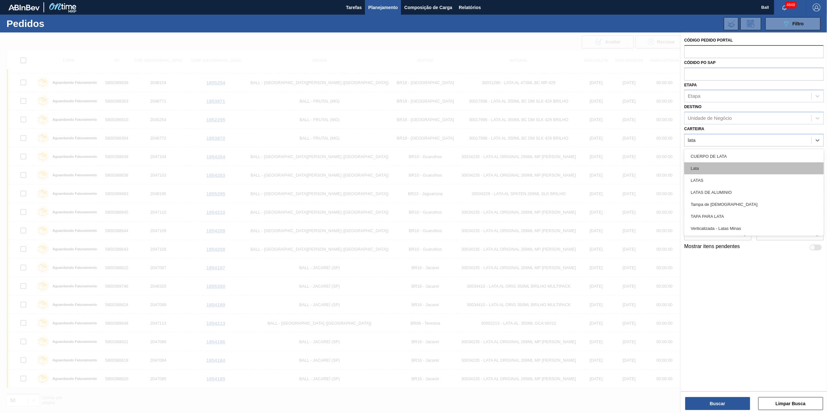
click at [706, 165] on div "Lata" at bounding box center [754, 168] width 140 height 12
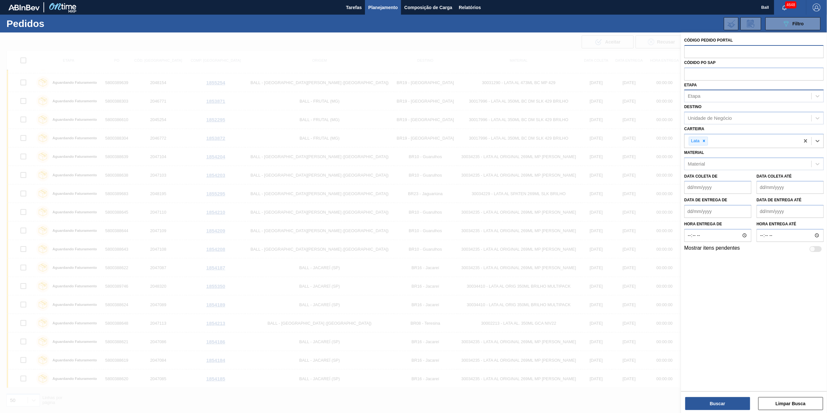
click at [722, 95] on div "Etapa" at bounding box center [748, 95] width 127 height 9
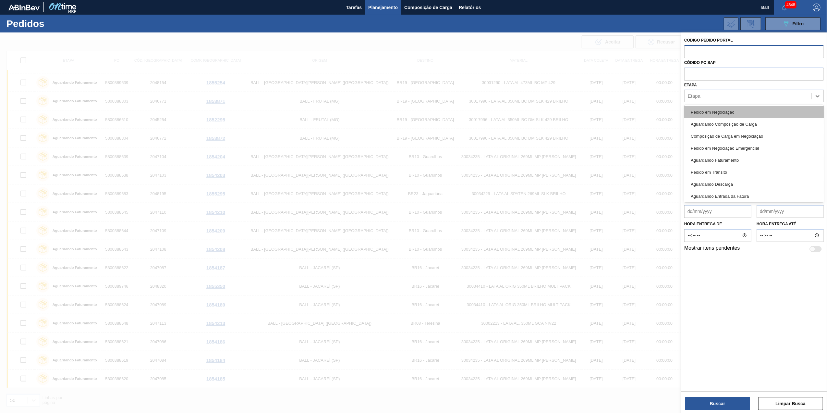
click at [718, 107] on div "Pedido em Negociação" at bounding box center [754, 112] width 140 height 12
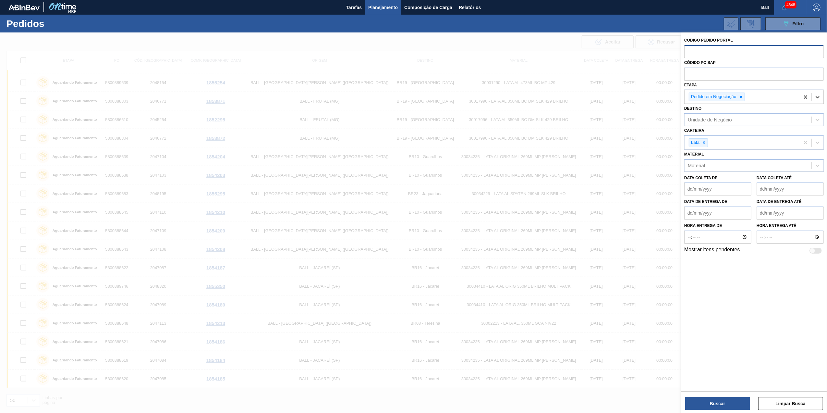
click at [817, 97] on icon at bounding box center [818, 97] width 4 height 2
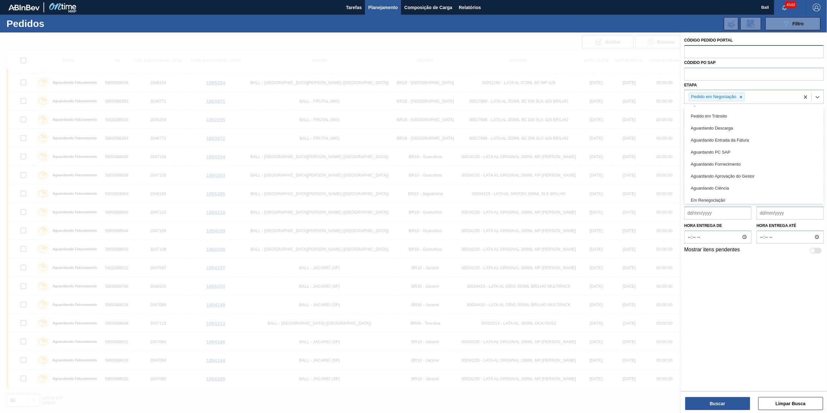
scroll to position [73, 0]
click at [757, 171] on div "Em Renegociação" at bounding box center [754, 172] width 140 height 12
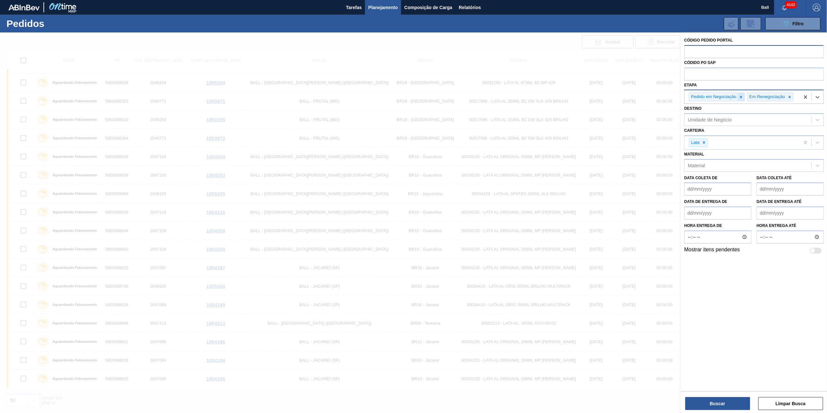
click at [741, 96] on icon at bounding box center [741, 97] width 2 height 2
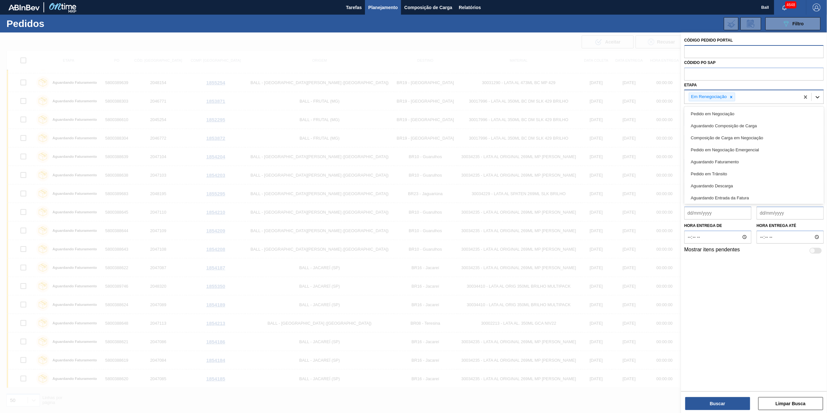
click at [818, 98] on icon at bounding box center [818, 97] width 4 height 2
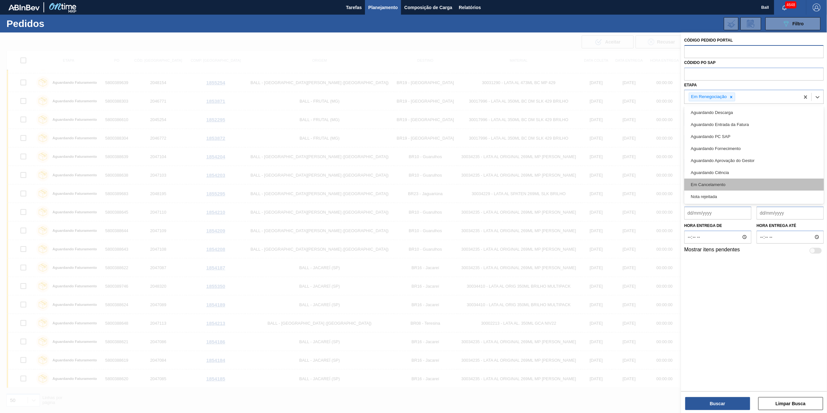
click at [737, 182] on div "Em Cancelamento" at bounding box center [754, 184] width 140 height 12
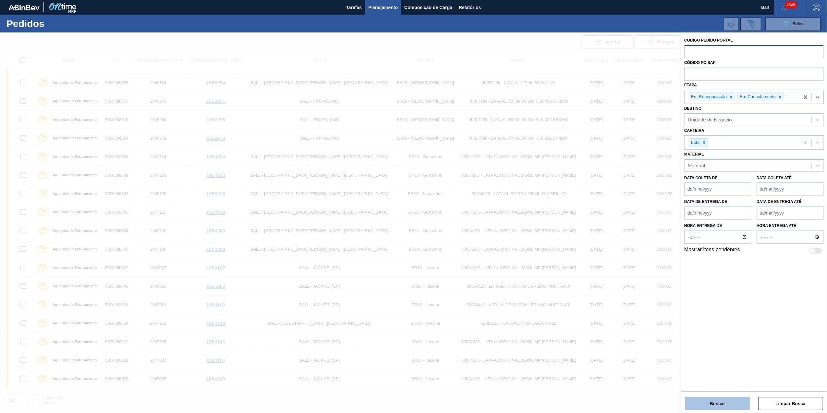
click at [731, 397] on button "Buscar" at bounding box center [717, 403] width 65 height 13
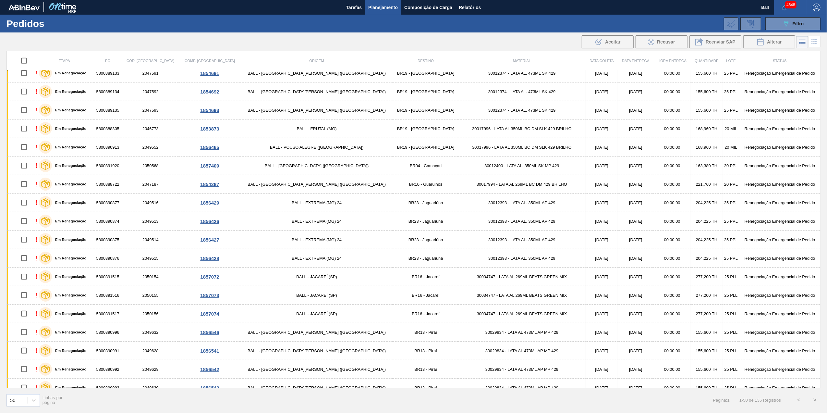
scroll to position [613, 0]
